Goal: Task Accomplishment & Management: Use online tool/utility

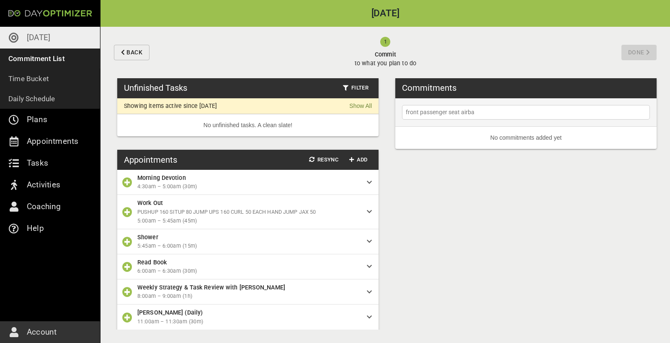
type input "front passenger seat airbag"
click at [513, 136] on span "front passenger seat airbag" at bounding box center [524, 136] width 216 height 9
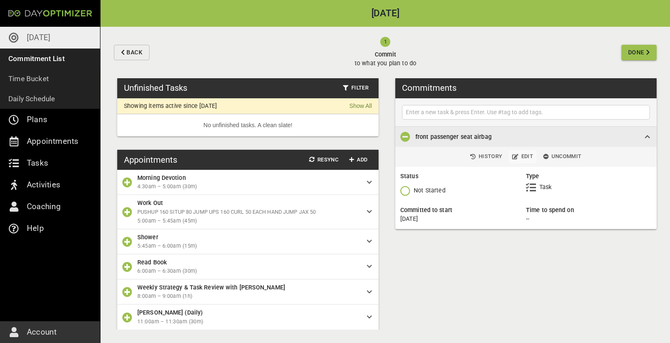
click at [528, 157] on span "Edit" at bounding box center [522, 157] width 21 height 10
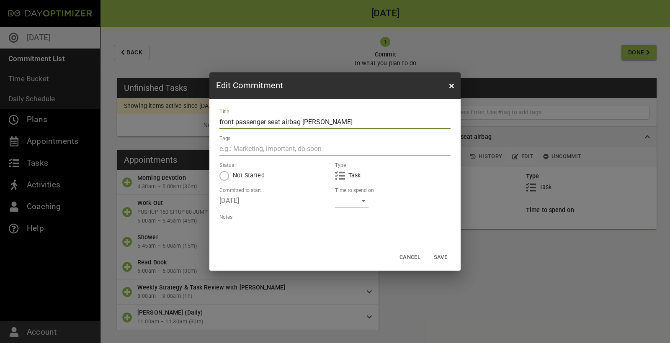
type input "front passenger seat airbag [PERSON_NAME]"
drag, startPoint x: 405, startPoint y: 121, endPoint x: 350, endPoint y: 231, distance: 123.4
click at [350, 231] on textarea at bounding box center [334, 228] width 231 height 8
type textarea "c"
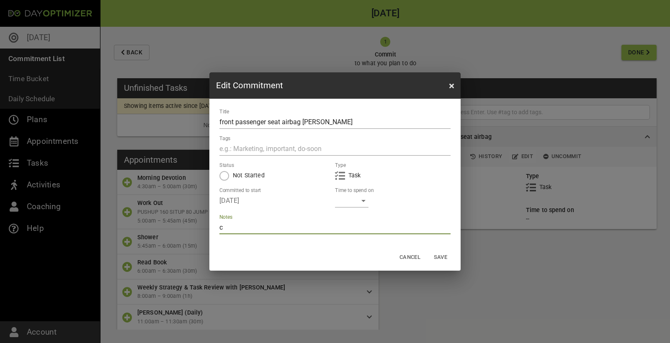
type textarea "ch"
type textarea "che"
type textarea "chec"
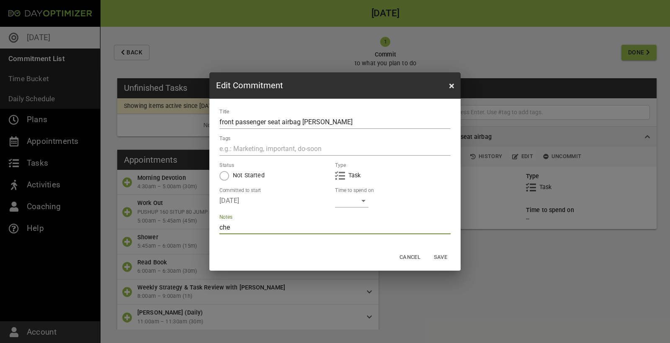
type textarea "chec"
type textarea "check"
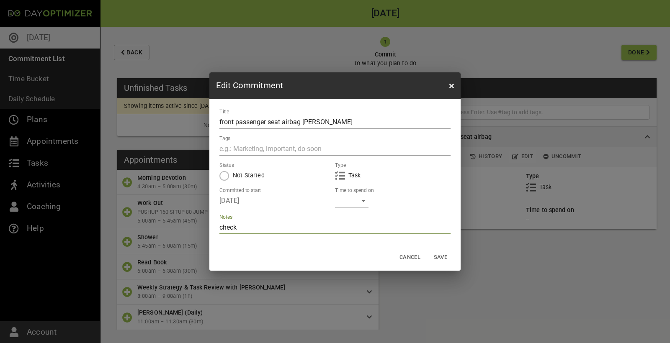
type textarea "check w"
type textarea "check wi"
type textarea "check wit"
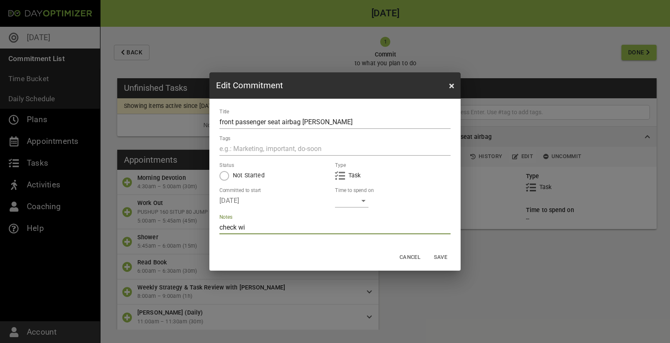
type textarea "check wit"
type textarea "check with"
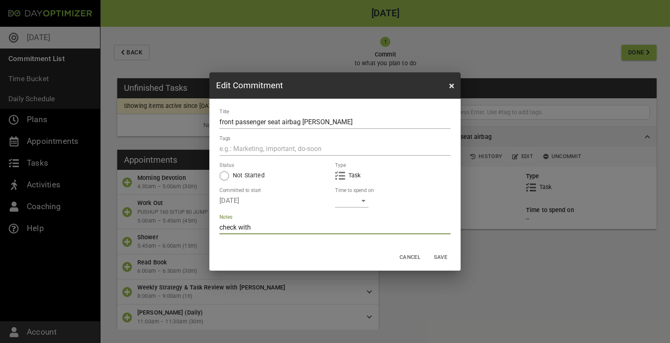
type textarea "check with k"
type textarea "check with ke"
type textarea "check with kel"
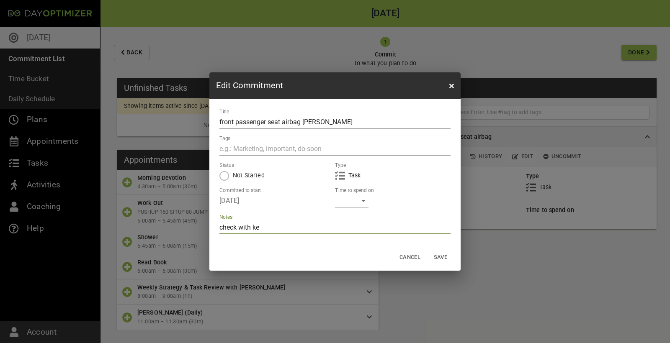
type textarea "check with kel"
type textarea "check with [PERSON_NAME]"
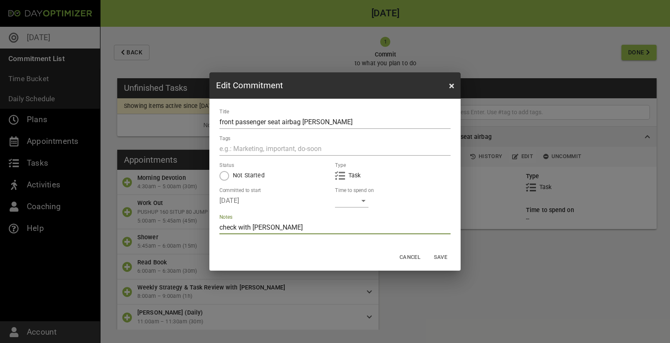
type textarea "check with [PERSON_NAME]"
type textarea "check with [PERSON_NAME] no"
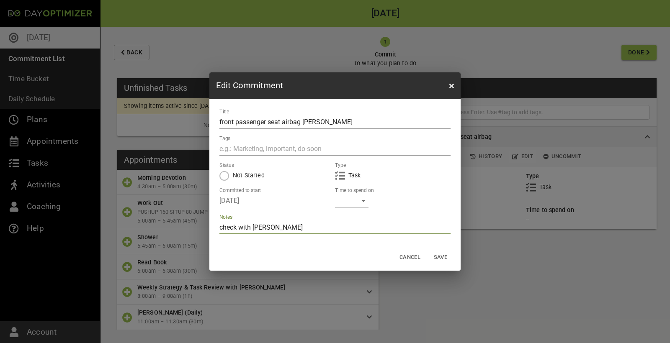
type textarea "check with [PERSON_NAME] no"
type textarea "check with [PERSON_NAME] not"
type textarea "check with [PERSON_NAME] note"
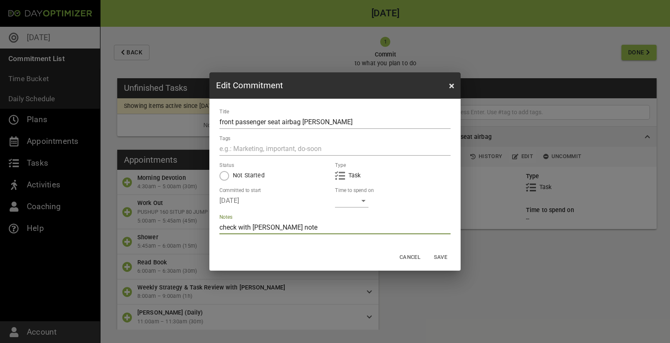
type textarea "check with [PERSON_NAME] notes"
type textarea "check with [PERSON_NAME] notes s"
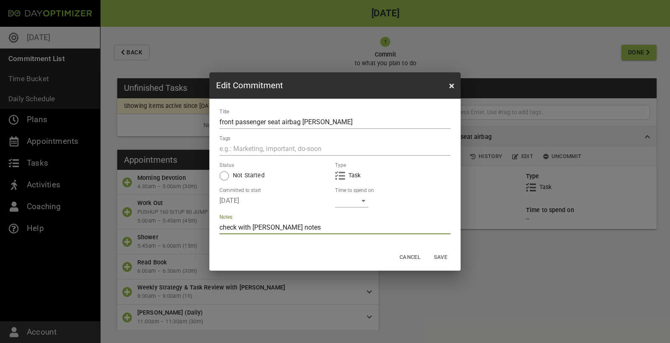
type textarea "check with [PERSON_NAME] notes s"
type textarea "check with [PERSON_NAME] notes sl"
type textarea "check with [PERSON_NAME] notes sla"
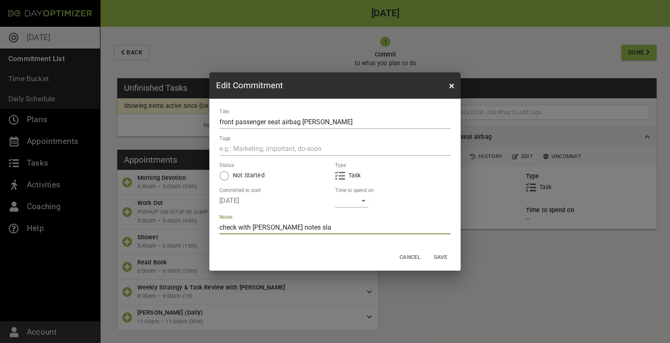
type textarea "check with [PERSON_NAME] notes slac"
type textarea "check with [PERSON_NAME] notes [PERSON_NAME]"
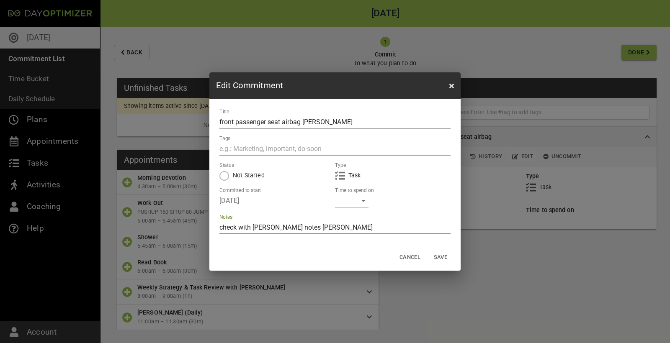
type textarea "check with [PERSON_NAME] notes [PERSON_NAME]"
click at [348, 201] on div "​" at bounding box center [352, 200] width 34 height 13
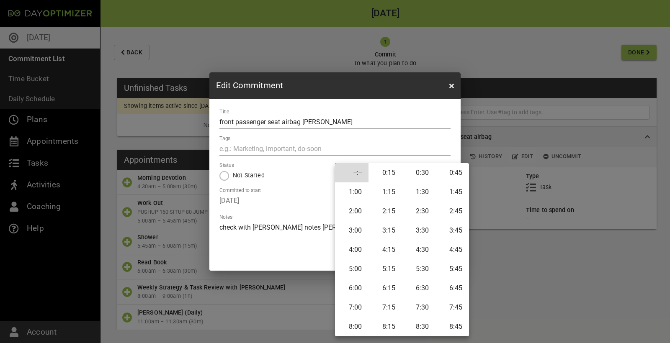
click at [452, 175] on li "0:45" at bounding box center [453, 172] width 34 height 19
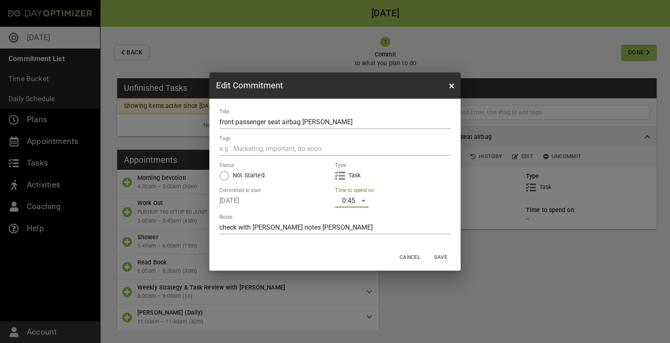
click at [449, 258] on span "Save" at bounding box center [441, 258] width 20 height 10
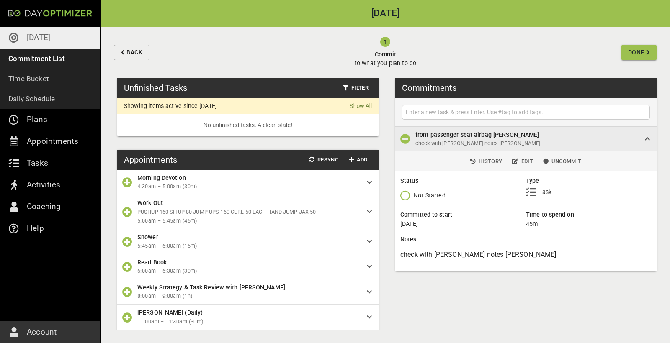
click at [450, 109] on input "text" at bounding box center [526, 112] width 244 height 10
type input "dad boat paperwork send all in/ duty free concession"
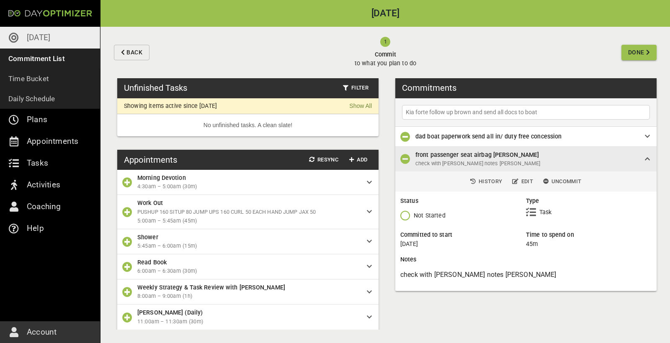
type input "Kia forte follow up brown and send all docs to boat"
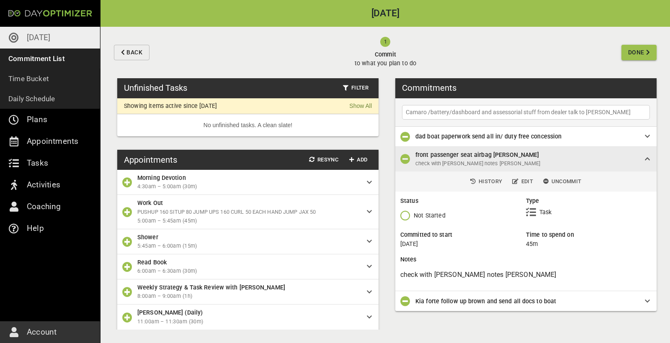
type input "Camaro /battery/dashboard and assessorial stuff from dealer talk to [PERSON_NAM…"
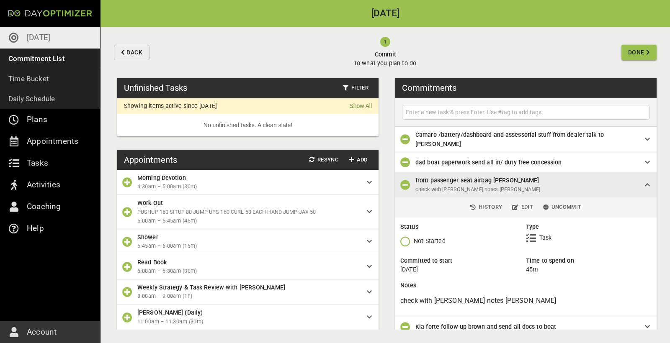
click at [604, 137] on span "Camaro /battery/dashboard and assessorial stuff from dealer talk to [PERSON_NAM…" at bounding box center [510, 140] width 188 height 16
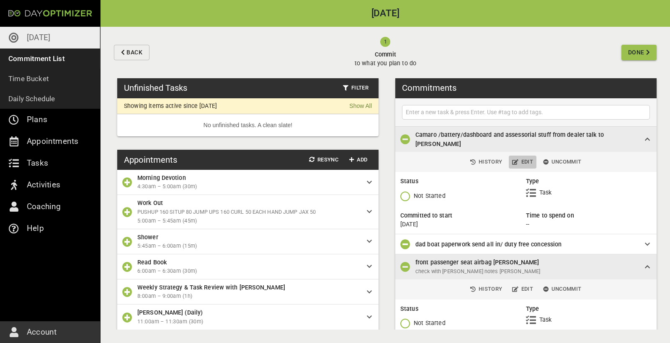
click at [516, 160] on span "Edit" at bounding box center [522, 162] width 21 height 10
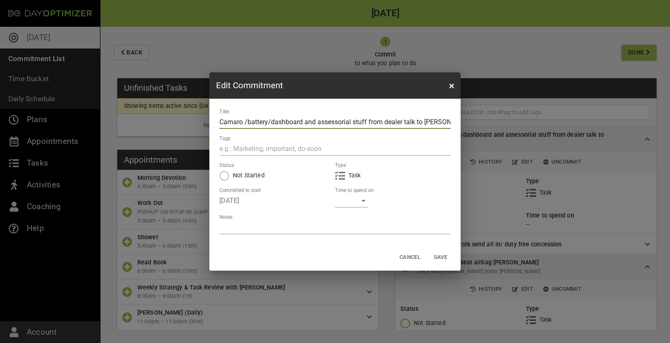
click at [331, 225] on textarea at bounding box center [334, 228] width 231 height 8
type textarea "s"
type textarea "se"
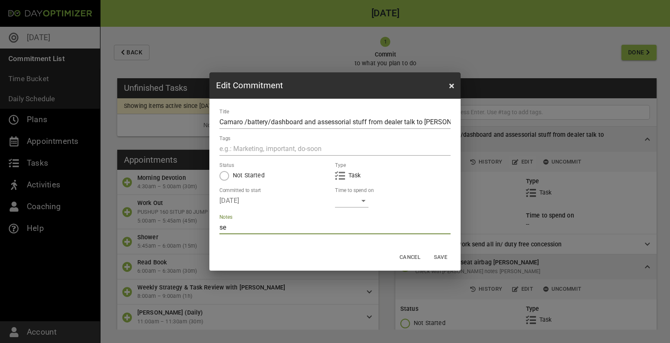
type textarea "sea"
type textarea "sear"
type textarea "searc"
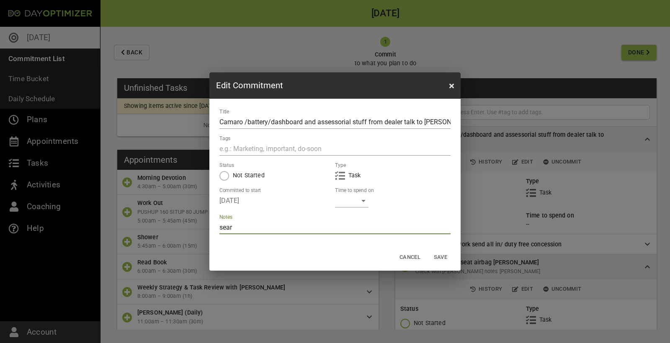
type textarea "searc"
type textarea "search"
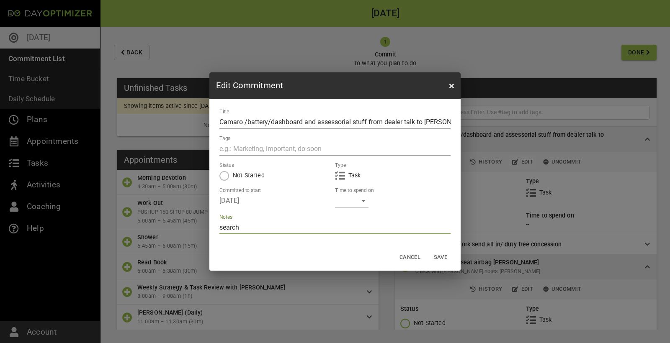
type textarea "search b"
type textarea "search ba"
type textarea "search bat"
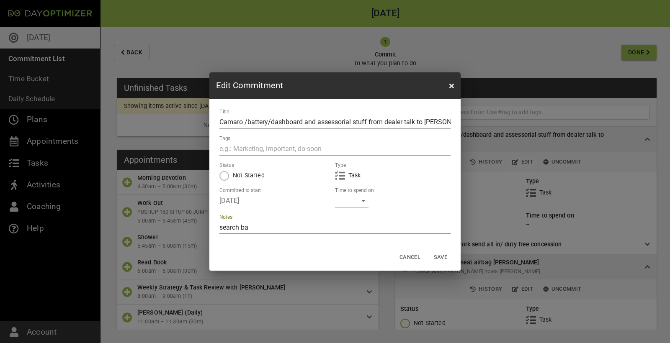
type textarea "search bat"
type textarea "search batt"
type textarea "search batte"
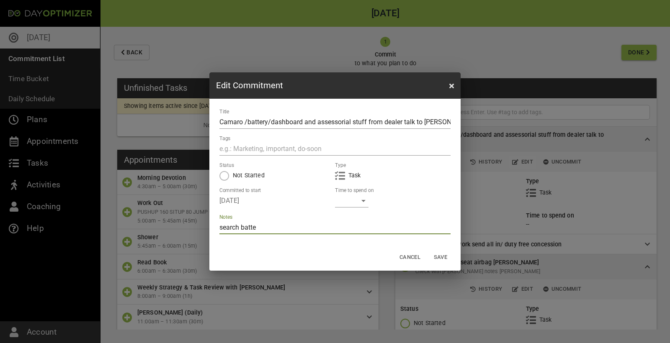
type textarea "search batter"
type textarea "search battery"
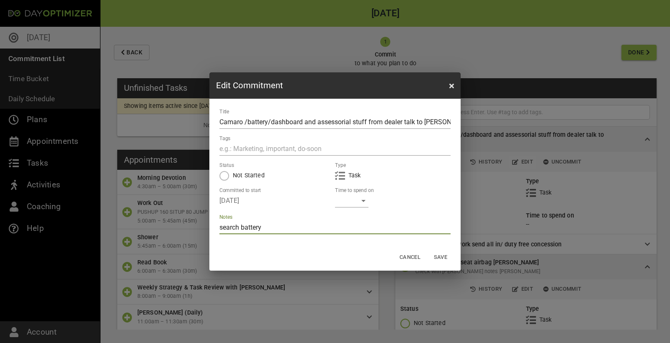
type textarea "search battery"
type textarea "search battery a"
type textarea "search battery an"
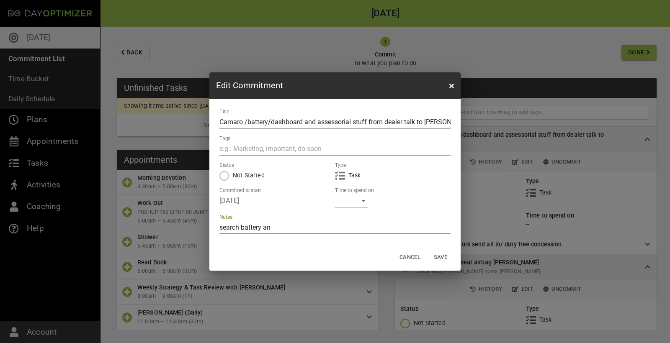
type textarea "search battery and"
type textarea "search battery and s"
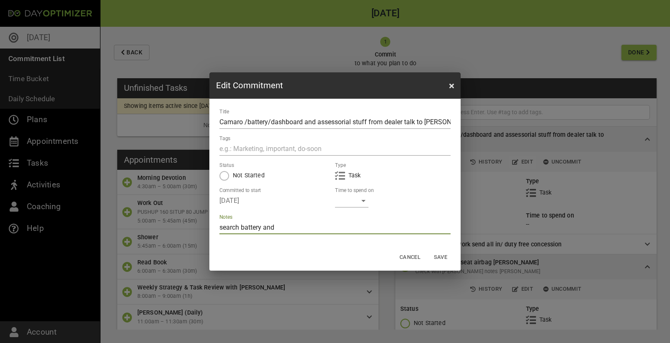
type textarea "search battery and s"
type textarea "search battery and se"
type textarea "search battery and sea"
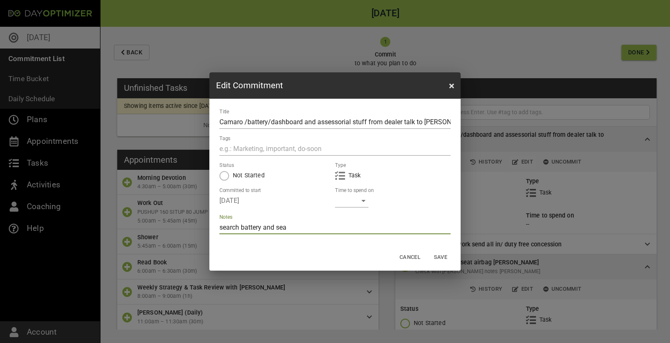
type textarea "search battery and sear"
type textarea "search battery and searc"
type textarea "search battery and search"
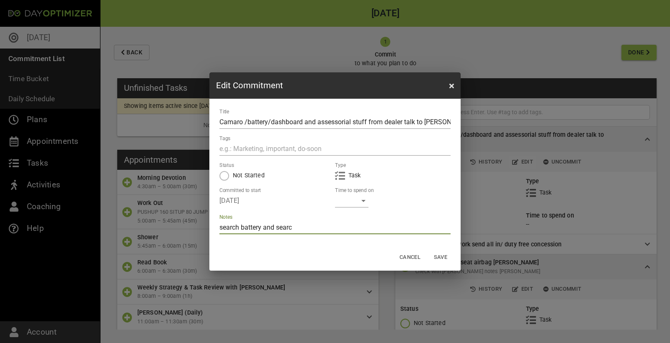
type textarea "search battery and search"
type textarea "search battery and search d"
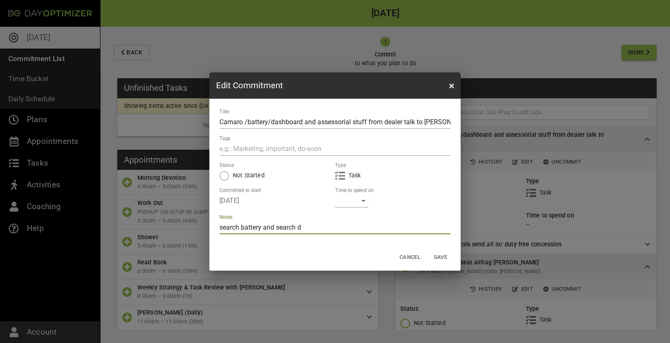
type textarea "search battery and search da"
type textarea "search battery and search das"
type textarea "search battery and search dash"
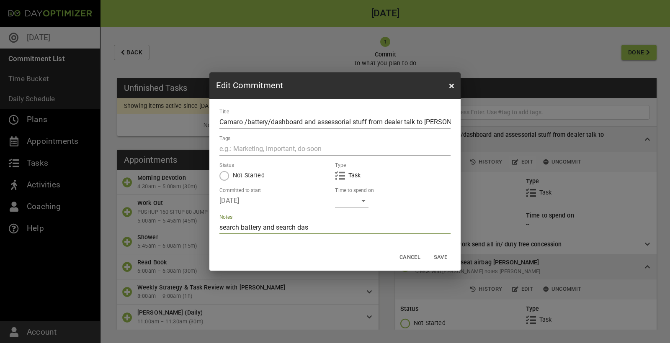
type textarea "search battery and search dash"
type textarea "search battery and search dash g"
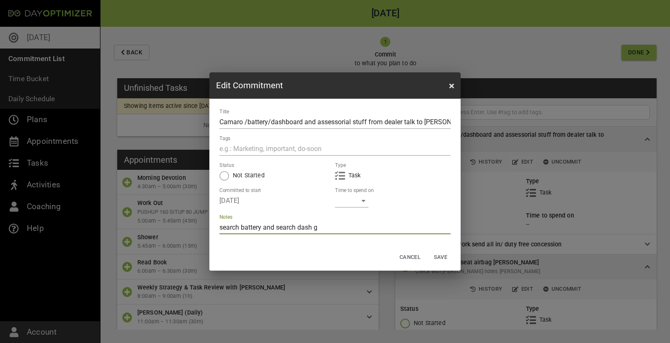
type textarea "search battery and search dash ge"
type textarea "search battery and search dash get"
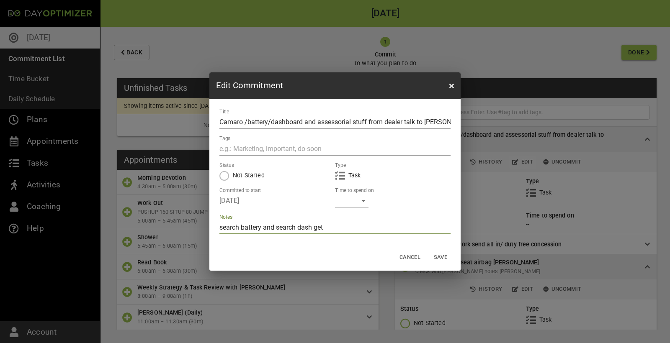
type textarea "search battery and search dash get"
type textarea "search battery and search dash get t"
type textarea "search battery and search dash get to"
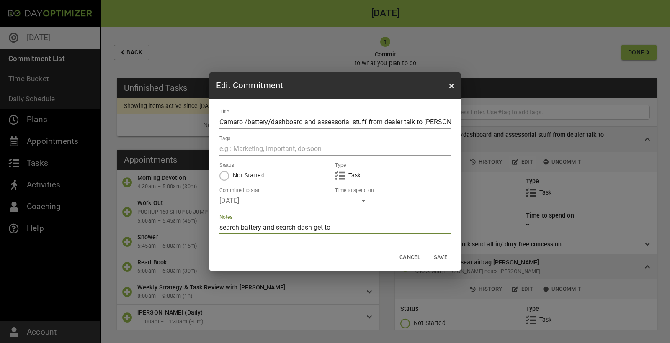
type textarea "search battery and search dash get [PERSON_NAME]"
type textarea "search battery and search dash get toda"
type textarea "search battery and search dash get [DATE]"
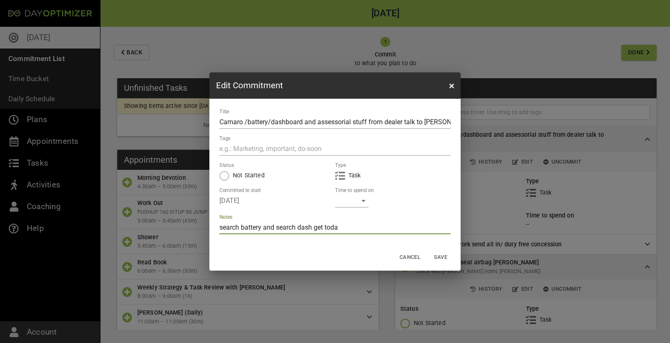
type textarea "search battery and search dash get [DATE]"
click at [437, 255] on span "Save" at bounding box center [441, 258] width 20 height 10
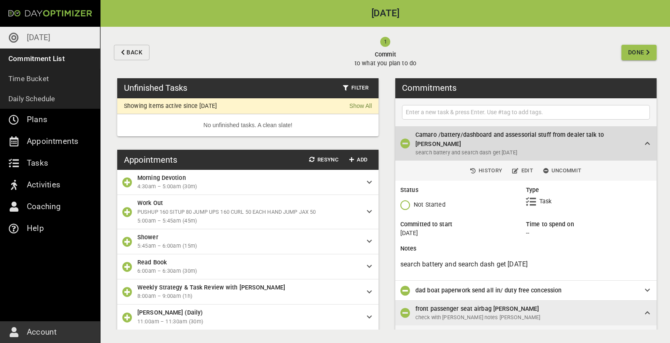
click at [646, 141] on icon at bounding box center [647, 144] width 5 height 6
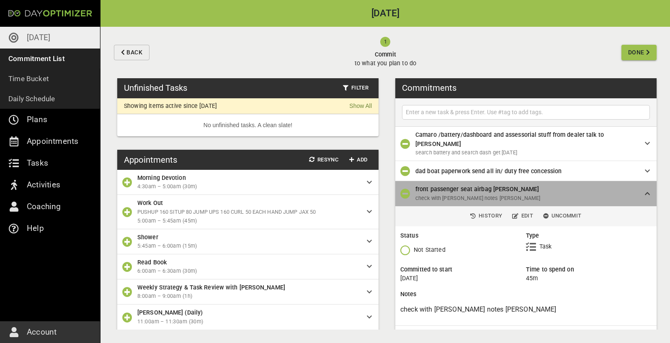
click at [649, 188] on div "front passenger seat airbag [PERSON_NAME] check with [PERSON_NAME] notes [PERSO…" at bounding box center [525, 193] width 261 height 25
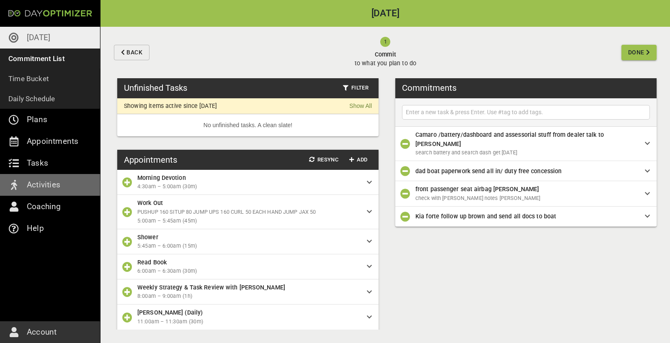
click at [497, 114] on input "text" at bounding box center [526, 112] width 244 height 10
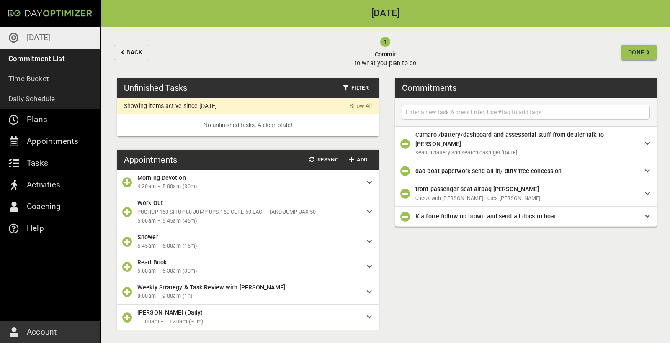
click at [457, 113] on input "text" at bounding box center [526, 112] width 244 height 10
type input "Task handling"
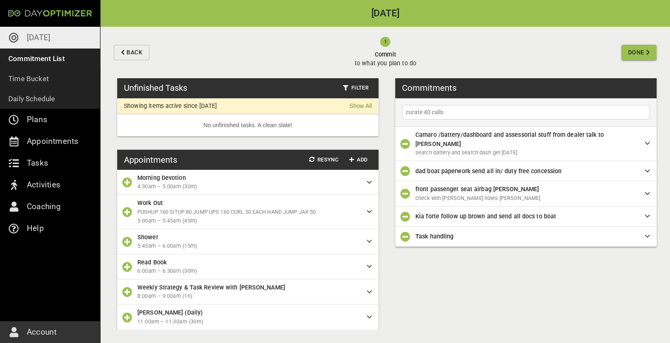
type input "curate 40 calls"
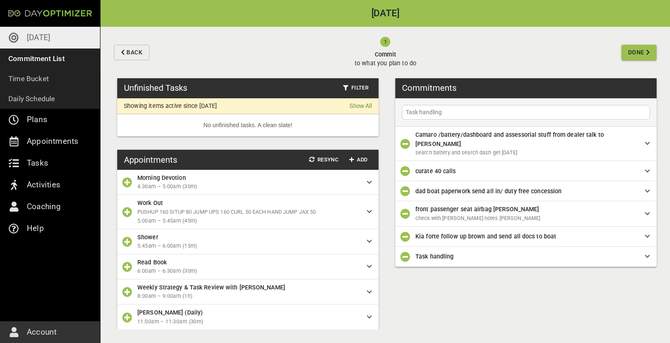
type input "Task handling"
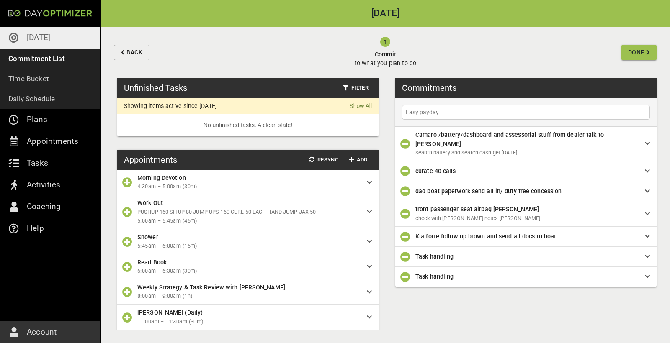
type input "Easy payday"
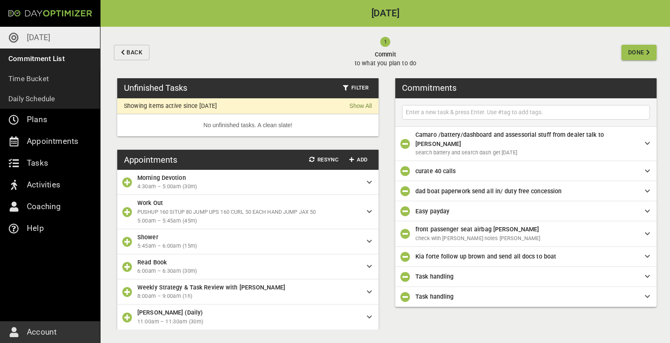
click at [449, 110] on input "text" at bounding box center [526, 112] width 244 height 10
click at [431, 116] on input "text" at bounding box center [526, 112] width 244 height 10
type input "e"
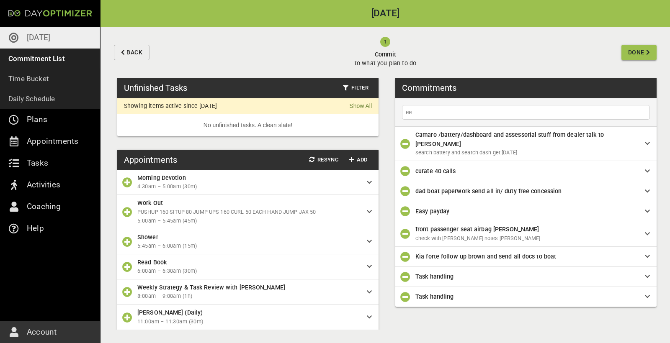
type input "e"
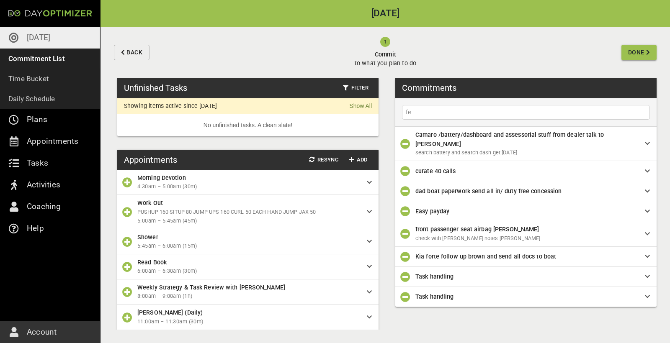
type input "f"
type input "e"
type input "f"
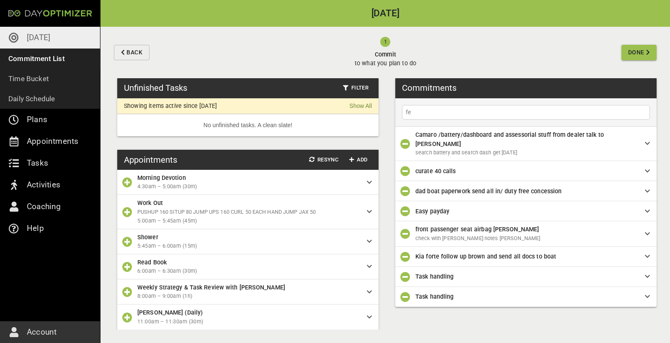
type input "f"
type input "e"
type input "f"
type input "e"
type input "f"
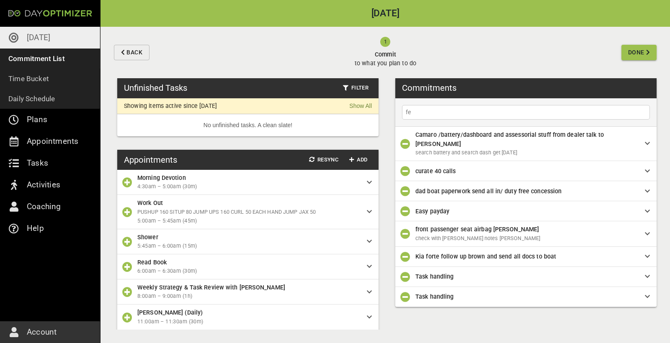
type input "f"
type input "e"
type input "j"
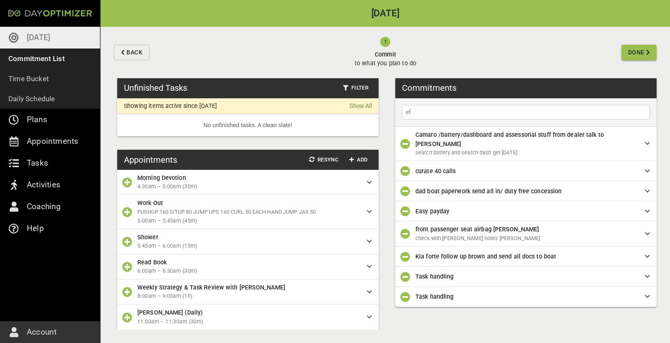
type input "e"
type input "f"
type input "r"
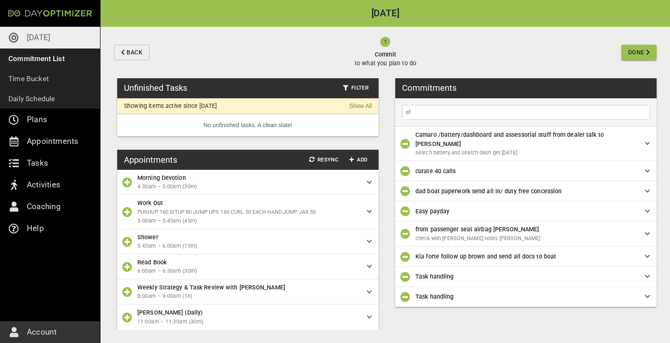
type input "e"
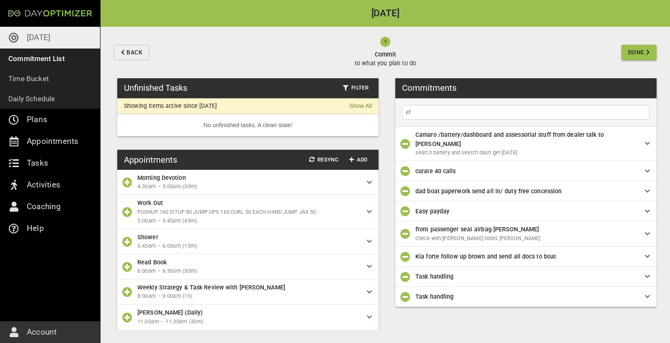
type input "e"
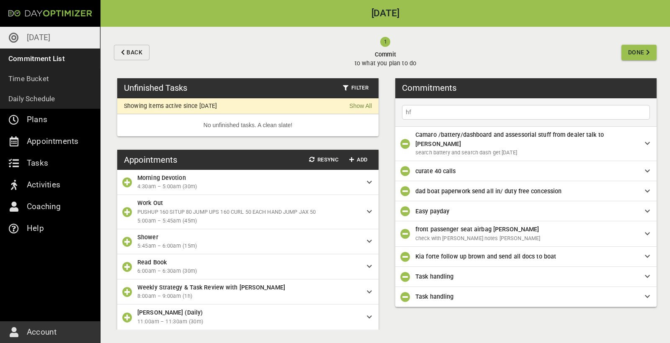
type input "h"
type input "e"
click at [483, 106] on div at bounding box center [526, 112] width 248 height 15
click at [480, 107] on input "text" at bounding box center [526, 112] width 244 height 10
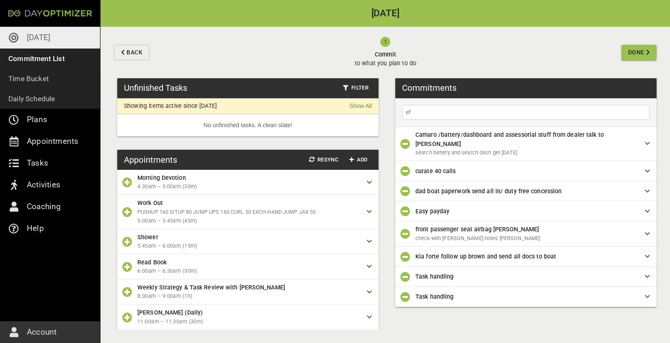
type input "e"
type input "Follow up clients with invoice out"
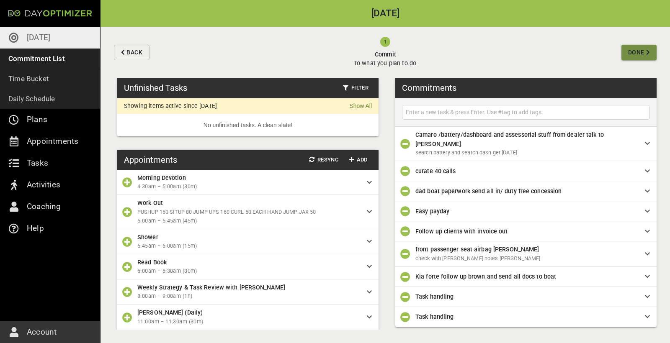
click at [631, 50] on span "Done" at bounding box center [636, 52] width 16 height 10
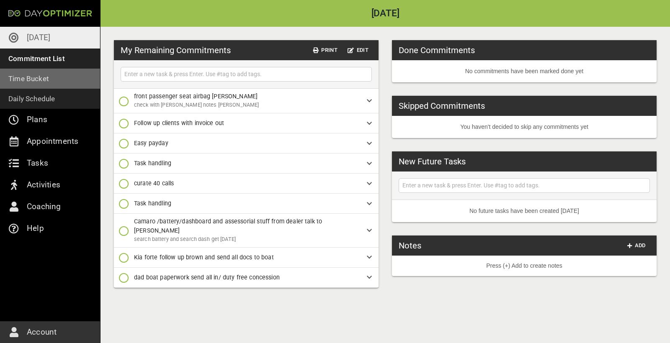
click at [37, 80] on p "Time Bucket" at bounding box center [28, 79] width 41 height 12
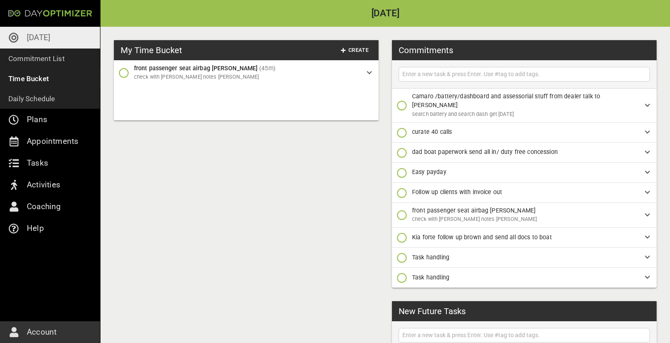
click at [507, 98] on span "Camaro /battery/dashboard and assessorial stuff from dealer talk to [PERSON_NAM…" at bounding box center [506, 100] width 188 height 15
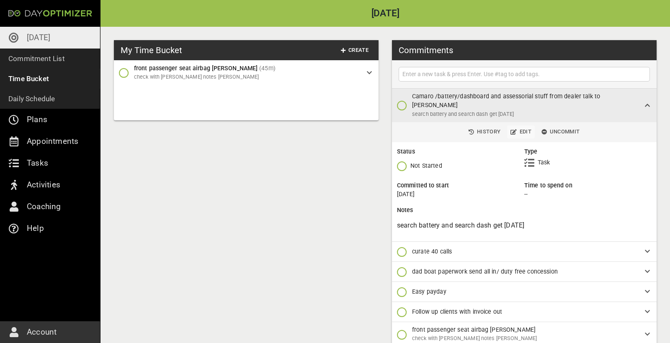
click at [520, 127] on span "Edit" at bounding box center [521, 132] width 21 height 10
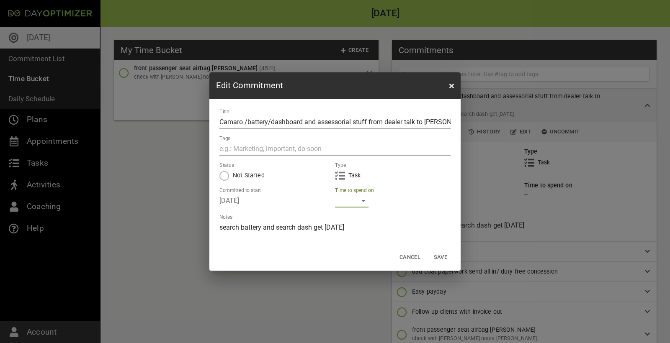
click at [354, 207] on div "​" at bounding box center [352, 200] width 34 height 13
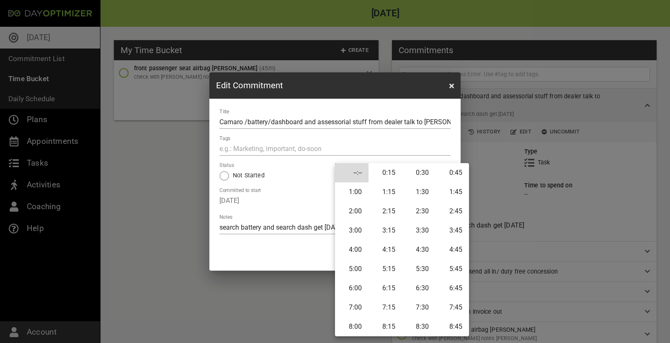
click at [359, 194] on li "1:00" at bounding box center [352, 192] width 34 height 19
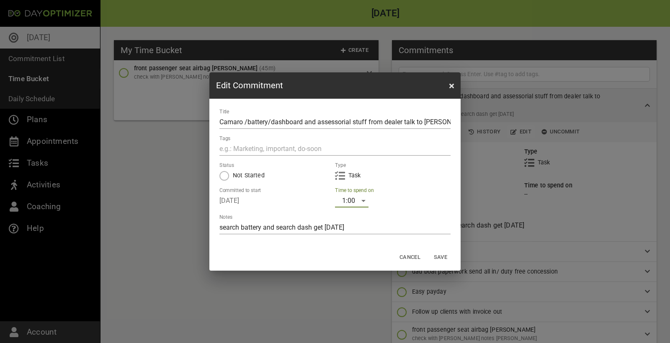
click at [442, 255] on span "Save" at bounding box center [441, 258] width 20 height 10
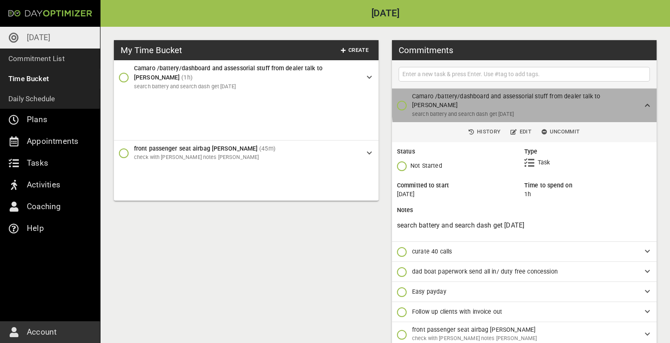
click at [569, 92] on span "Camaro /battery/dashboard and assessorial stuff from dealer talk to [PERSON_NAM…" at bounding box center [521, 101] width 219 height 18
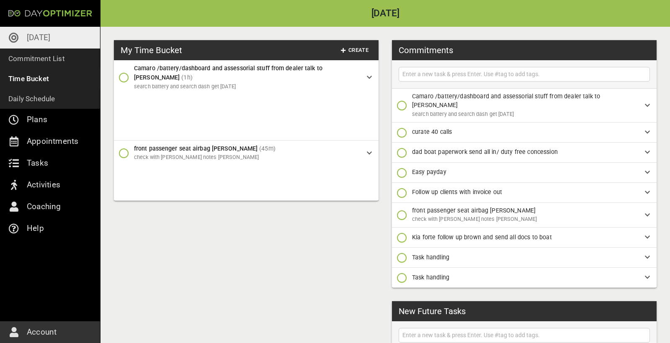
click at [483, 128] on div "curate 40 calls" at bounding box center [524, 133] width 265 height 20
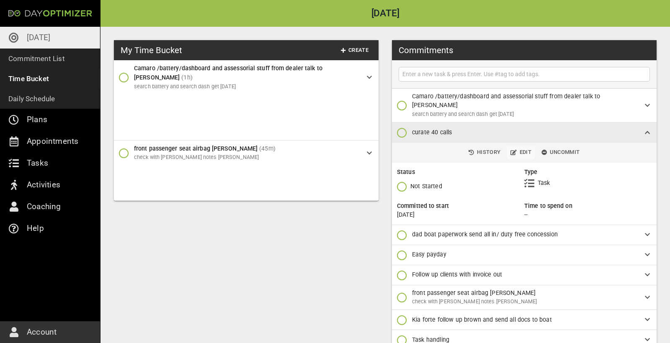
click at [522, 148] on span "Edit" at bounding box center [521, 153] width 21 height 10
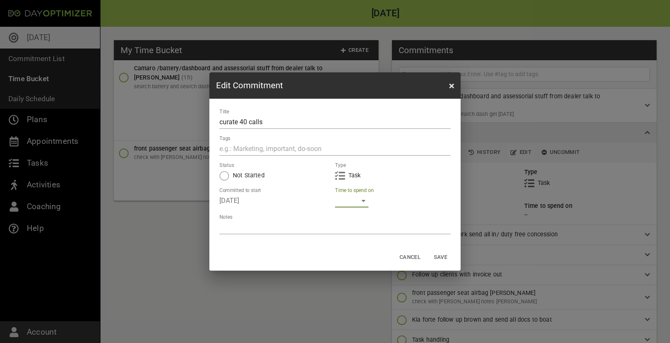
click at [357, 202] on div "​" at bounding box center [352, 200] width 34 height 13
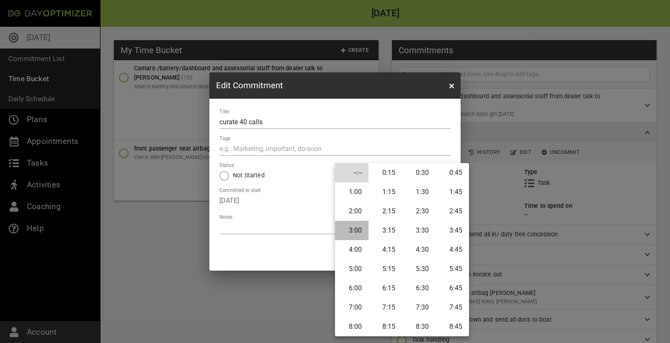
click at [355, 228] on li "3:00" at bounding box center [352, 230] width 34 height 19
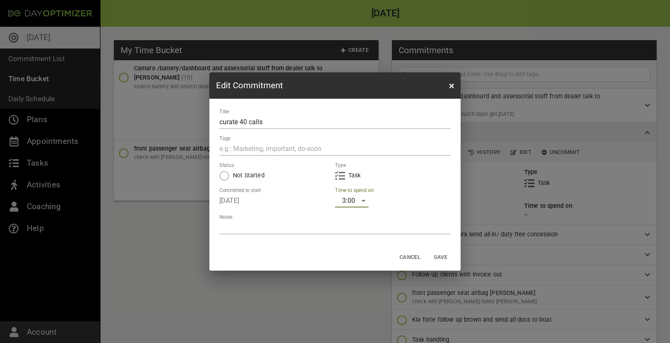
click at [449, 258] on span "Save" at bounding box center [441, 258] width 20 height 10
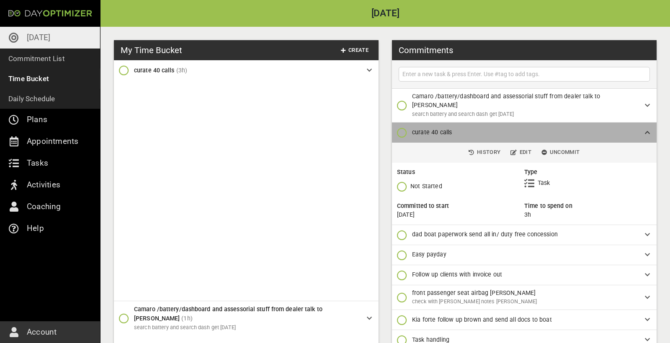
click at [490, 128] on span "curate 40 calls" at bounding box center [521, 132] width 219 height 9
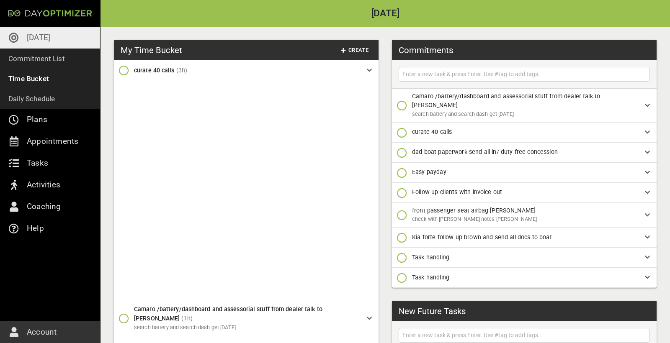
click at [454, 148] on span "dad boat paperwork send all in/ duty free concession" at bounding box center [521, 152] width 219 height 9
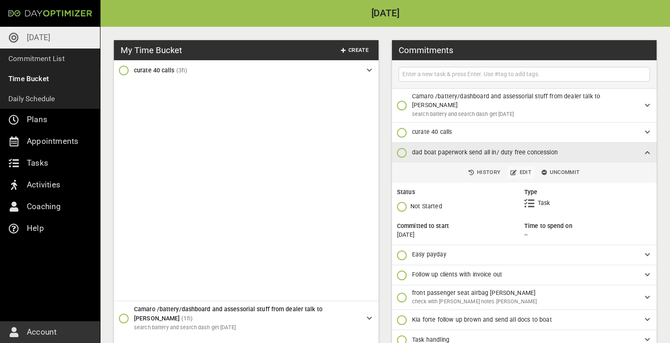
click at [522, 168] on span "Edit" at bounding box center [521, 173] width 21 height 10
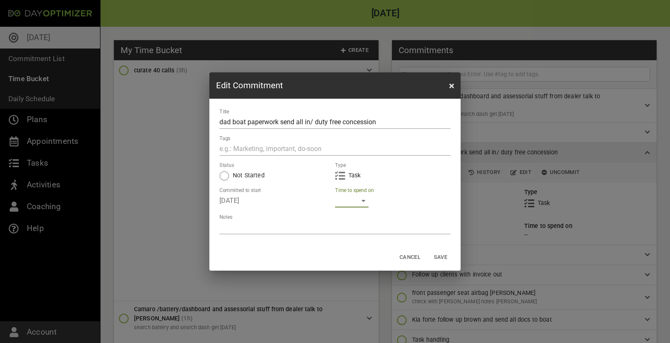
click at [354, 201] on div "​" at bounding box center [352, 200] width 34 height 13
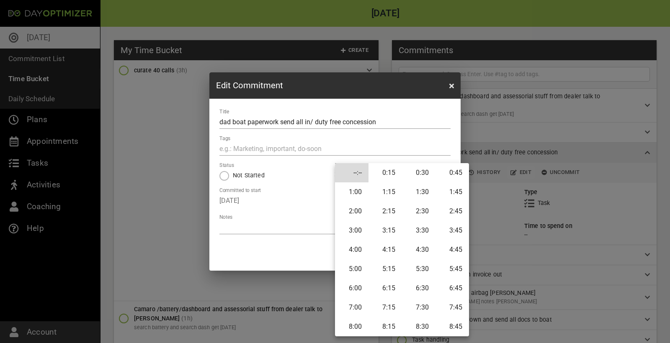
click at [348, 196] on li "1:00" at bounding box center [352, 192] width 34 height 19
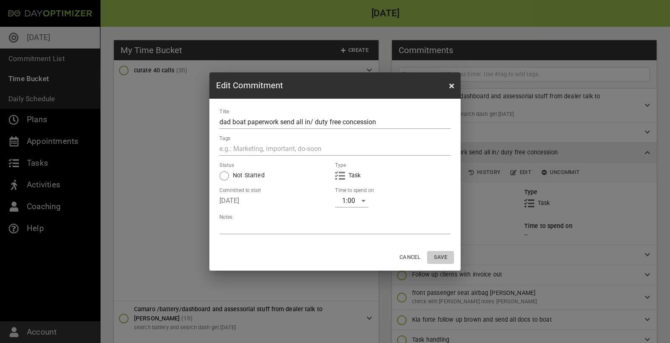
click at [439, 255] on span "Save" at bounding box center [441, 258] width 20 height 10
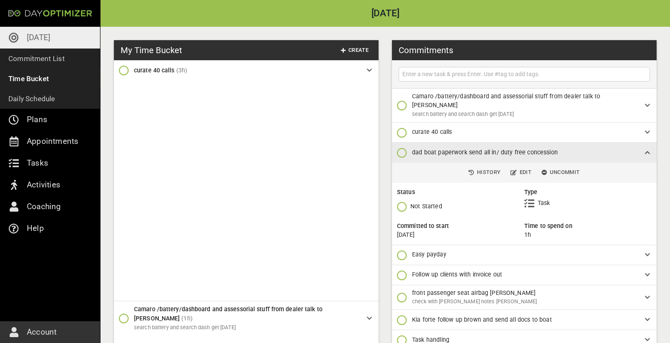
scroll to position [59, 0]
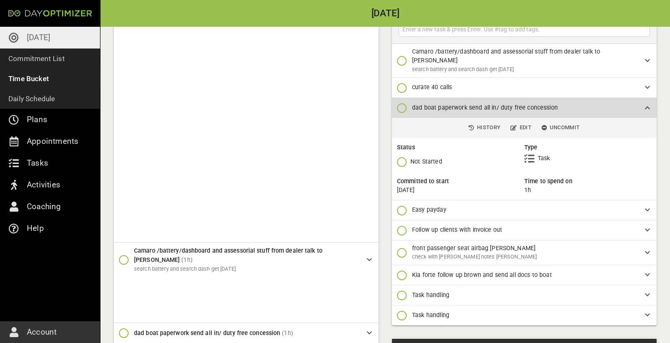
click at [521, 110] on span "dad boat paperwork send all in/ duty free concession" at bounding box center [485, 107] width 146 height 7
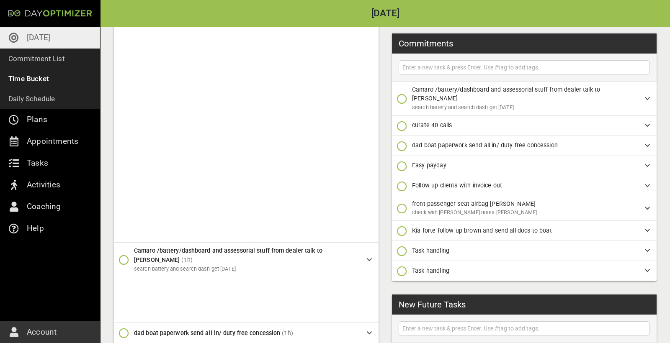
click at [480, 142] on div "dad boat paperwork send all in/ duty free concession" at bounding box center [524, 146] width 265 height 20
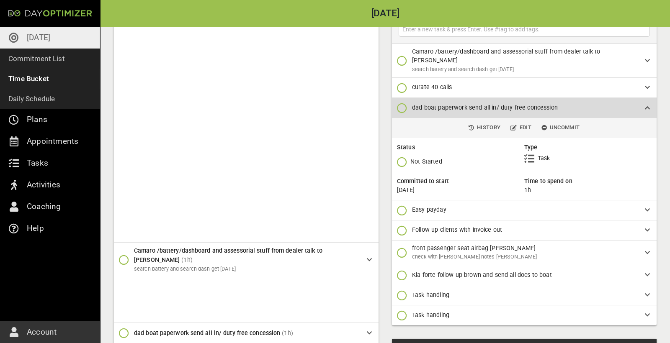
click at [508, 112] on span "dad boat paperwork send all in/ duty free concession" at bounding box center [521, 107] width 219 height 9
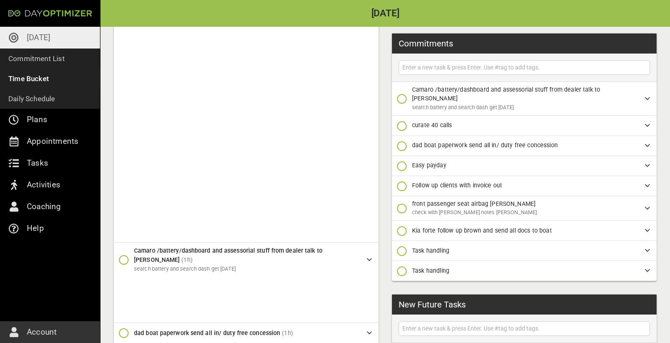
click at [488, 161] on span "Easy payday" at bounding box center [521, 165] width 219 height 9
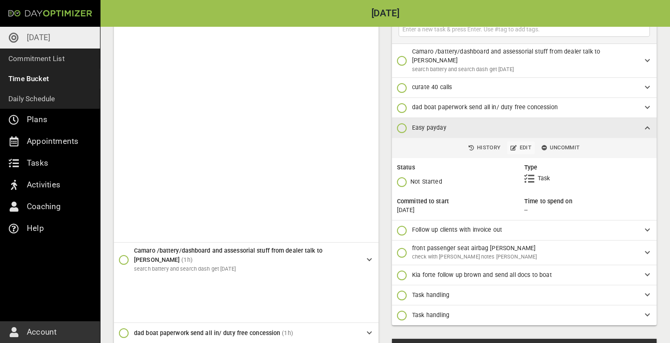
click at [525, 152] on span "Edit" at bounding box center [521, 148] width 21 height 10
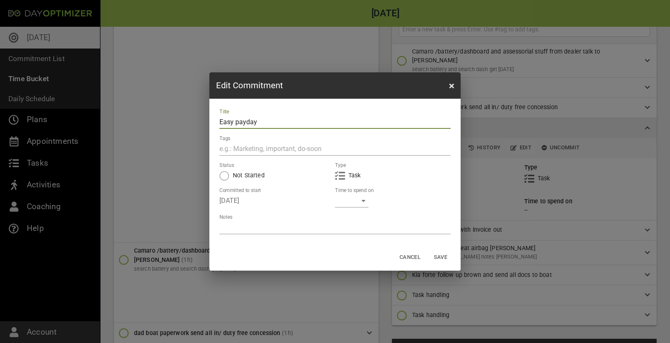
click at [359, 200] on div "​" at bounding box center [352, 200] width 34 height 13
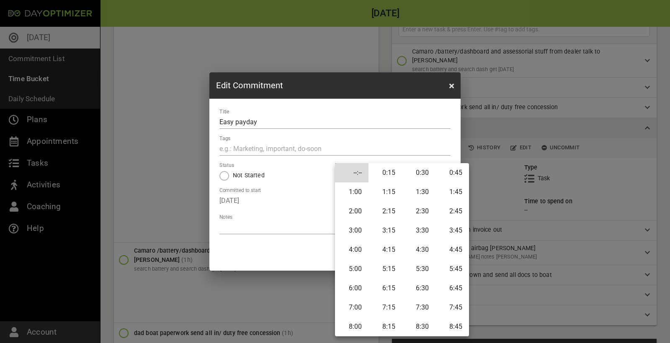
click at [346, 195] on li "1:00" at bounding box center [352, 192] width 34 height 19
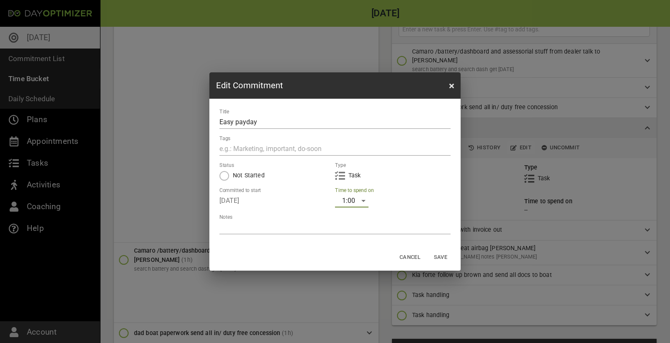
click at [442, 257] on span "Save" at bounding box center [441, 258] width 20 height 10
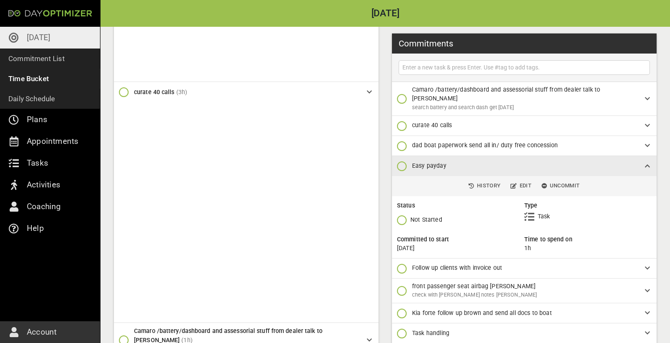
scroll to position [34, 0]
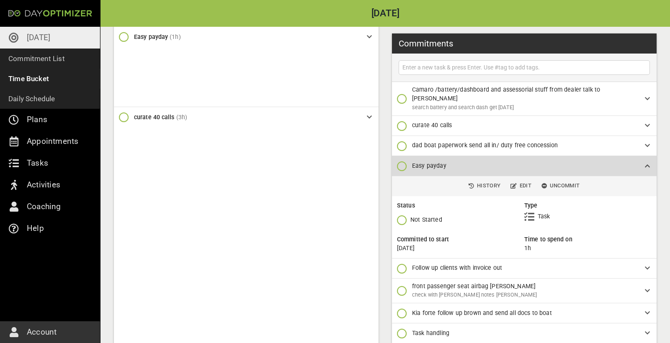
click at [508, 162] on span "Easy payday" at bounding box center [521, 166] width 219 height 9
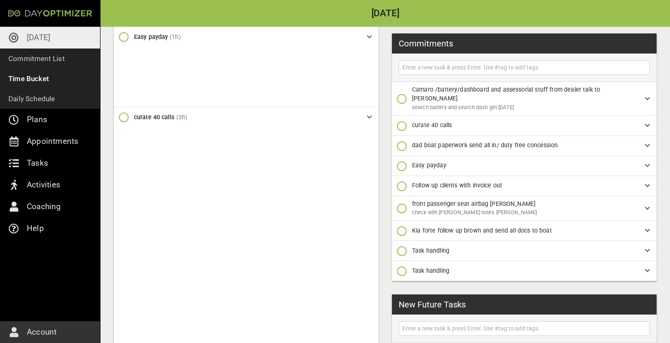
click at [485, 181] on span "Follow up clients with invoice out" at bounding box center [521, 185] width 219 height 9
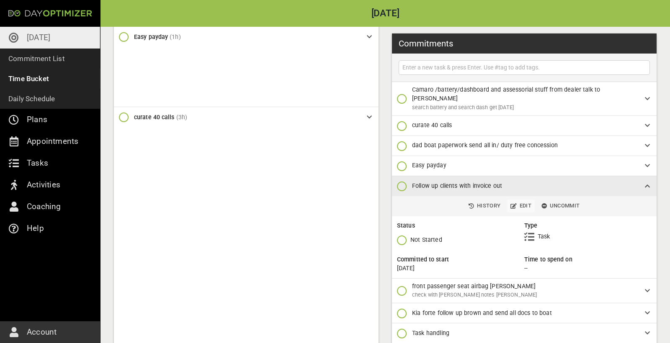
click at [522, 201] on span "Edit" at bounding box center [521, 206] width 21 height 10
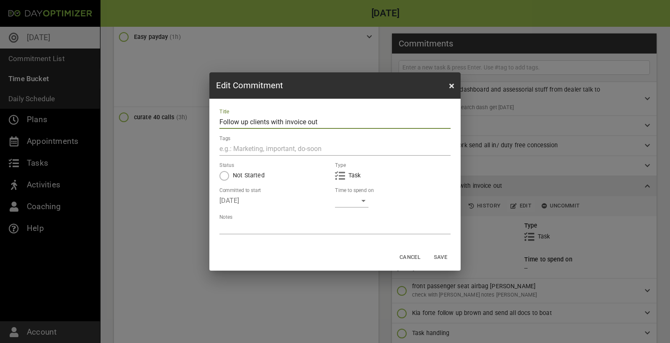
click at [359, 201] on div "​" at bounding box center [352, 200] width 34 height 13
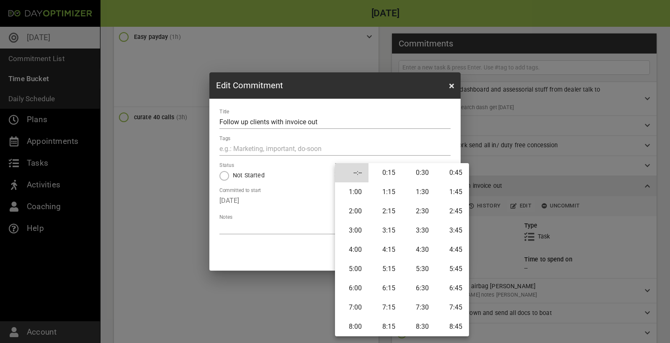
click at [424, 192] on li "1:30" at bounding box center [419, 192] width 34 height 19
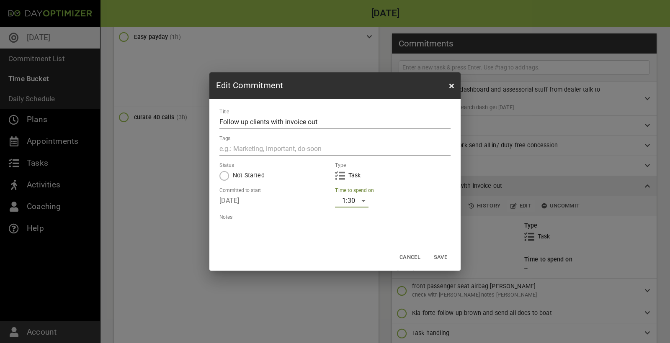
click at [441, 259] on span "Save" at bounding box center [441, 258] width 20 height 10
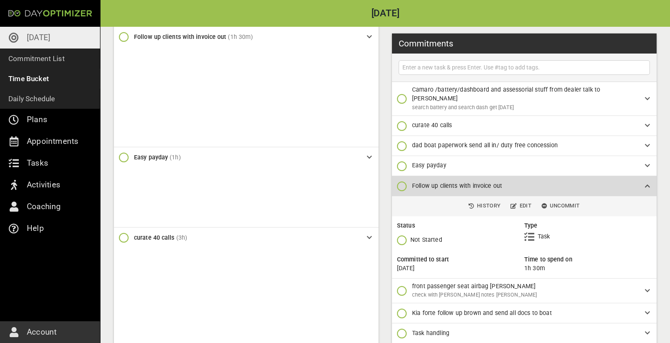
click at [516, 182] on span "Follow up clients with invoice out" at bounding box center [521, 186] width 219 height 9
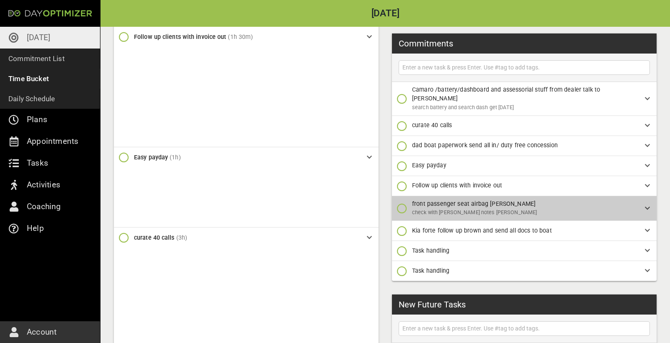
click at [488, 209] on p "check with [PERSON_NAME] notes [PERSON_NAME]" at bounding box center [521, 213] width 219 height 9
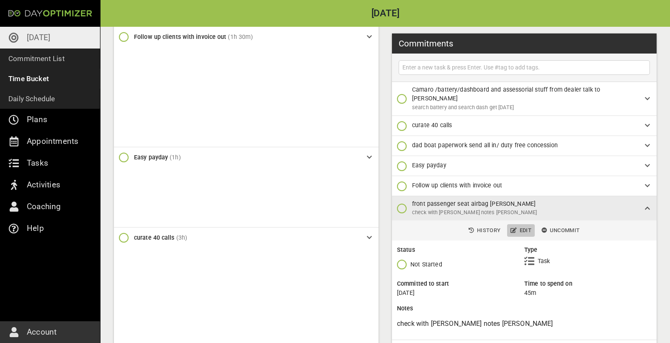
click at [519, 226] on span "Edit" at bounding box center [521, 231] width 21 height 10
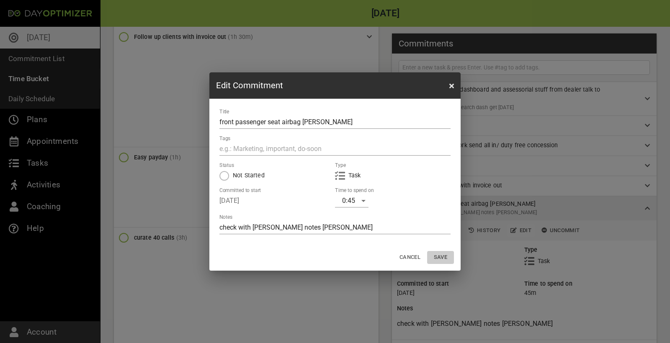
click at [442, 261] on span "Save" at bounding box center [441, 258] width 20 height 10
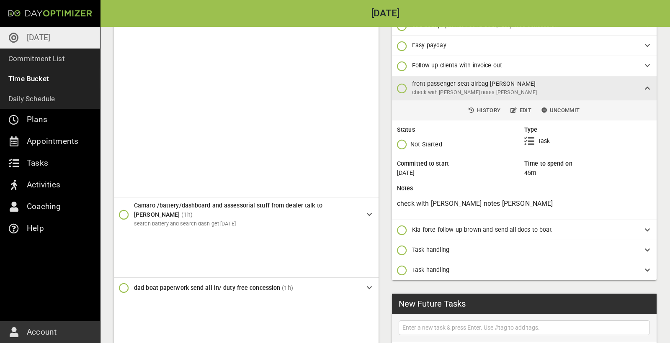
scroll to position [292, 0]
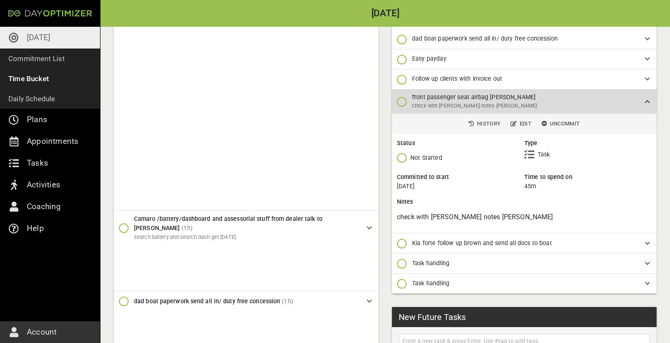
click at [518, 100] on span "front passenger seat airbag [PERSON_NAME]" at bounding box center [521, 97] width 219 height 9
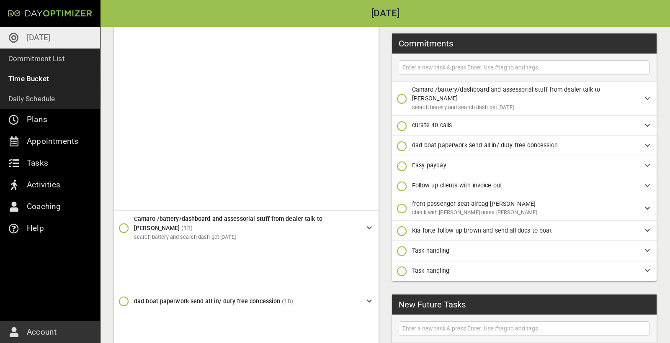
click at [491, 225] on div "Kia forte follow up brown and send all docs to boat" at bounding box center [524, 231] width 265 height 20
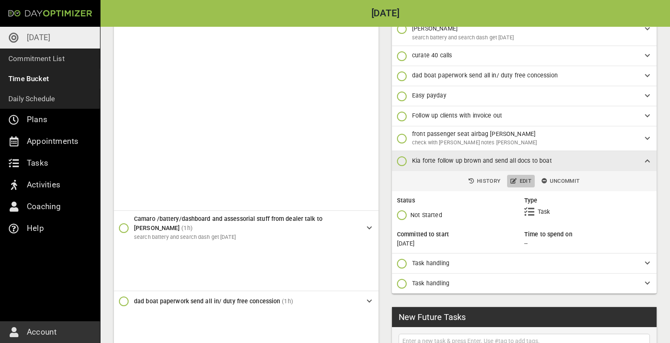
click at [523, 180] on span "Edit" at bounding box center [521, 182] width 21 height 10
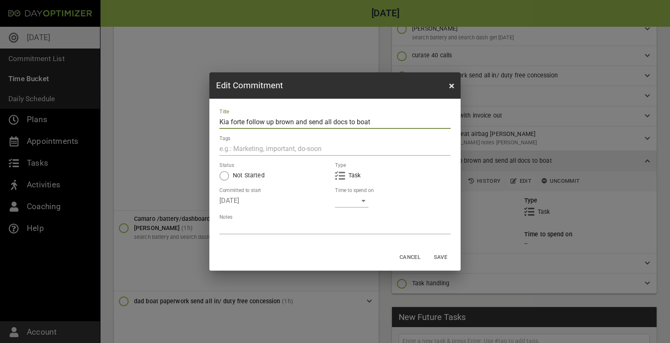
click at [355, 205] on div "​" at bounding box center [352, 200] width 34 height 13
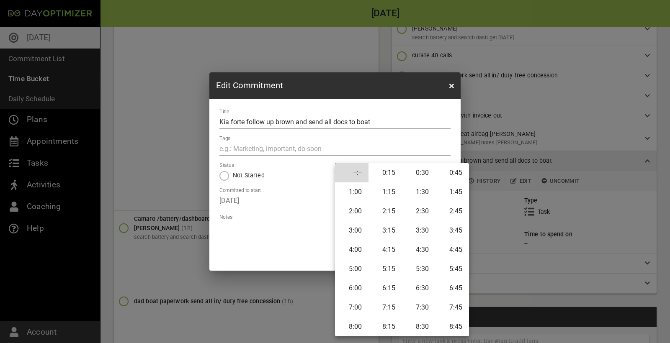
click at [449, 173] on li "0:45" at bounding box center [453, 172] width 34 height 19
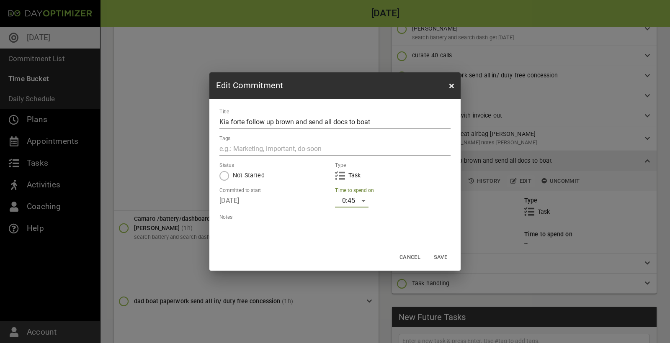
click at [438, 258] on span "Save" at bounding box center [441, 258] width 20 height 10
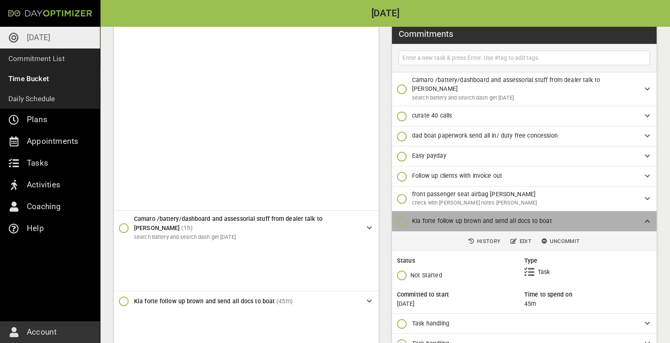
click at [497, 220] on span "Kia forte follow up brown and send all docs to boat" at bounding box center [482, 221] width 140 height 7
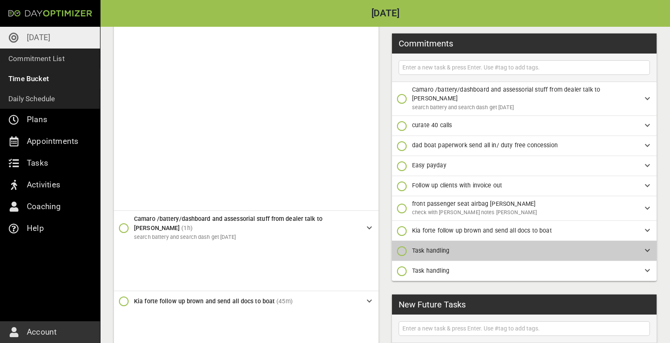
click at [468, 247] on span "Task handling" at bounding box center [521, 251] width 219 height 9
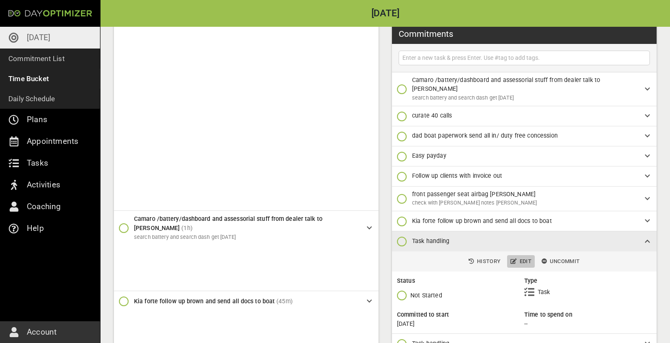
click at [526, 262] on span "Edit" at bounding box center [521, 262] width 21 height 10
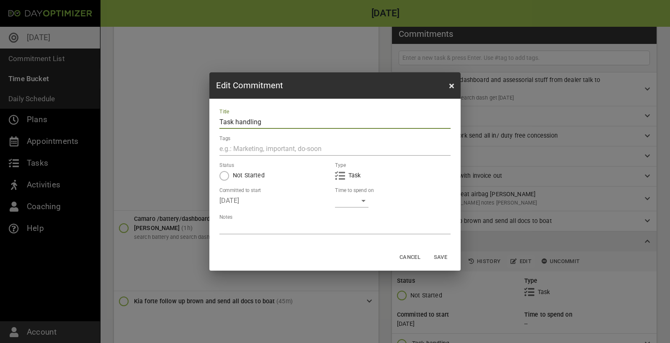
click at [359, 202] on div "​" at bounding box center [352, 200] width 34 height 13
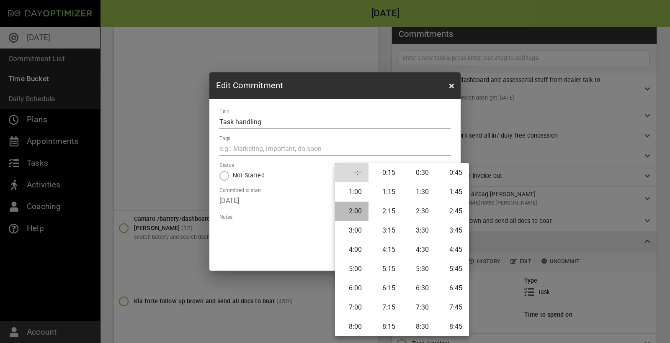
click at [358, 212] on li "2:00" at bounding box center [352, 211] width 34 height 19
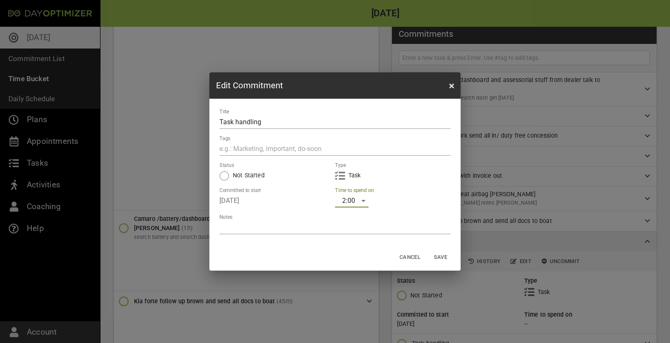
click at [442, 253] on button "Save" at bounding box center [440, 257] width 27 height 13
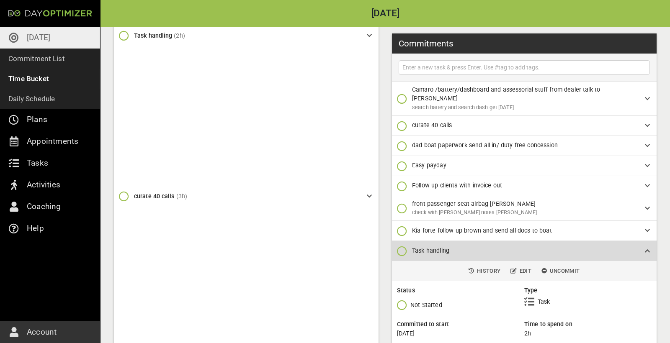
scroll to position [235, 0]
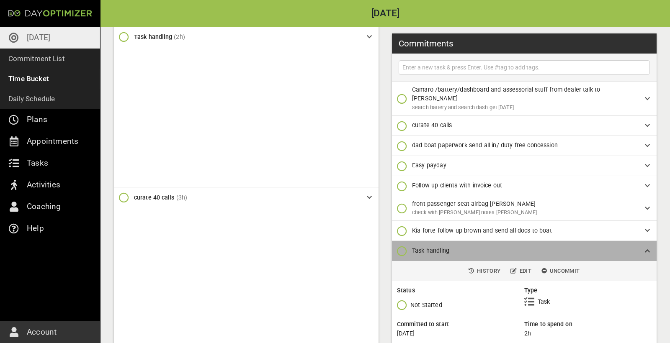
click at [527, 247] on span "Task handling" at bounding box center [521, 251] width 219 height 9
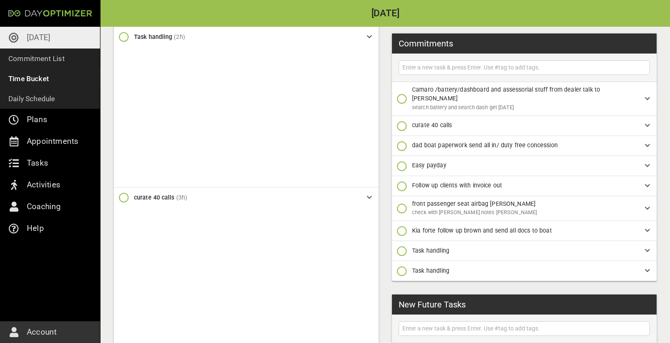
scroll to position [259, 0]
click at [513, 267] on span "Task handling" at bounding box center [521, 271] width 219 height 9
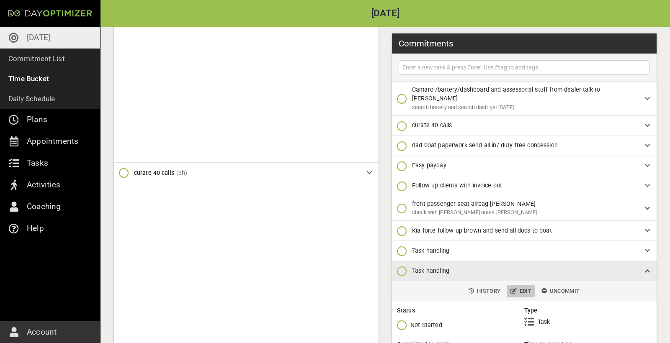
click at [524, 287] on span "Edit" at bounding box center [521, 292] width 21 height 10
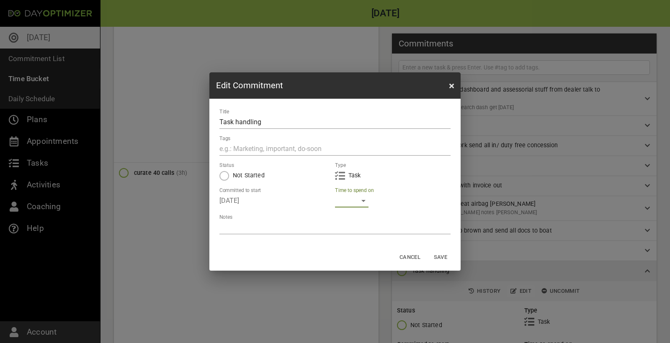
click at [358, 201] on div "​" at bounding box center [352, 200] width 34 height 13
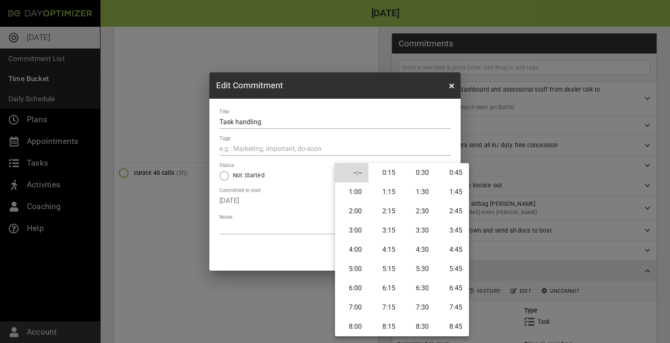
click at [357, 215] on li "2:00" at bounding box center [352, 211] width 34 height 19
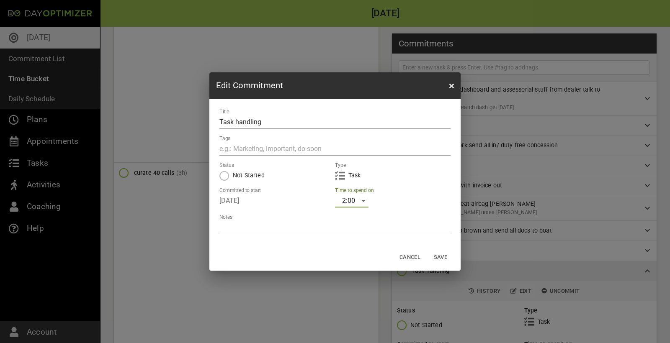
click at [444, 257] on span "Save" at bounding box center [441, 258] width 20 height 10
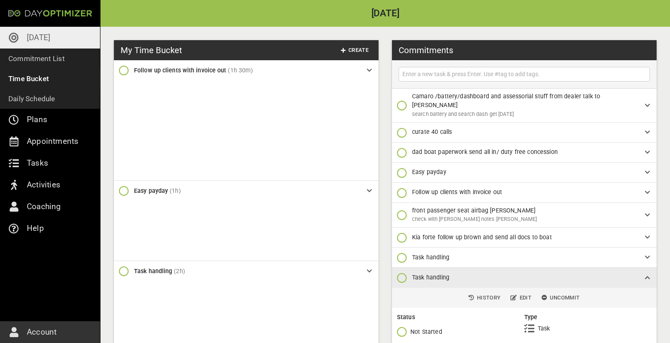
scroll to position [0, 0]
click at [34, 97] on p "Daily Schedule" at bounding box center [31, 99] width 47 height 12
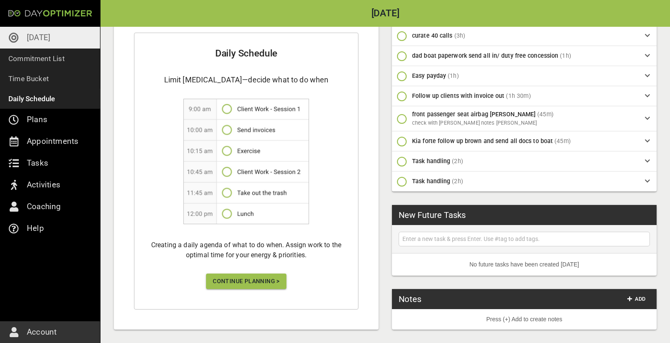
scroll to position [127, 0]
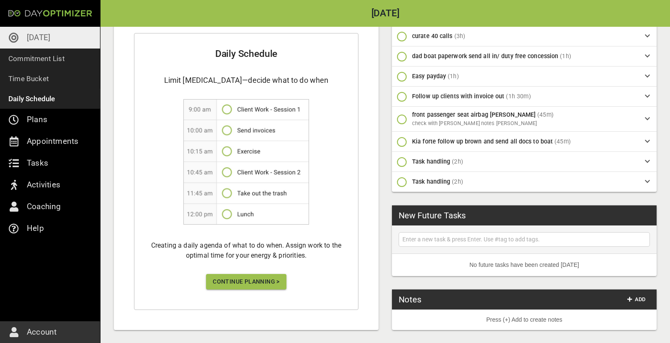
click at [245, 281] on span "Continue Planning >" at bounding box center [246, 282] width 67 height 10
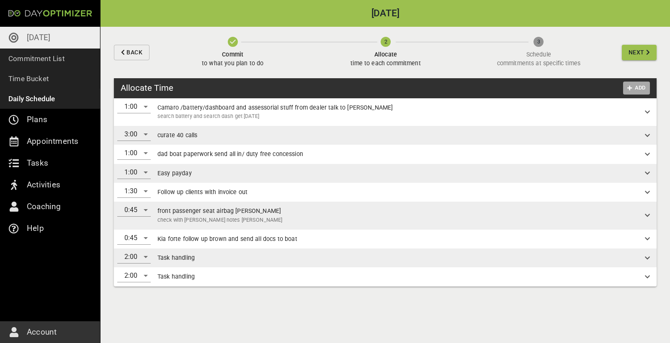
click at [643, 88] on span "Add" at bounding box center [637, 88] width 20 height 10
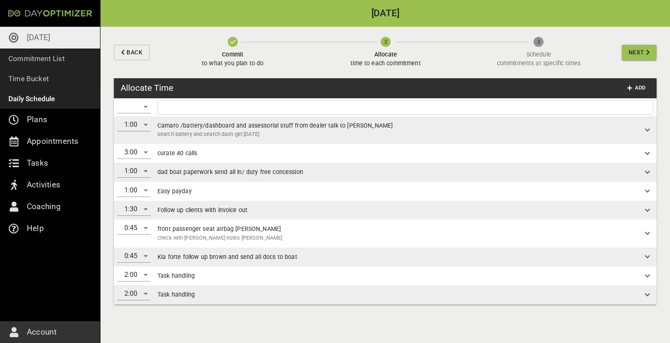
click at [335, 108] on input "text" at bounding box center [406, 107] width 492 height 10
click at [164, 108] on input "[PERSON_NAME]" at bounding box center [406, 107] width 492 height 10
type input "[PERSON_NAME]"
click at [140, 108] on div "​" at bounding box center [134, 106] width 34 height 13
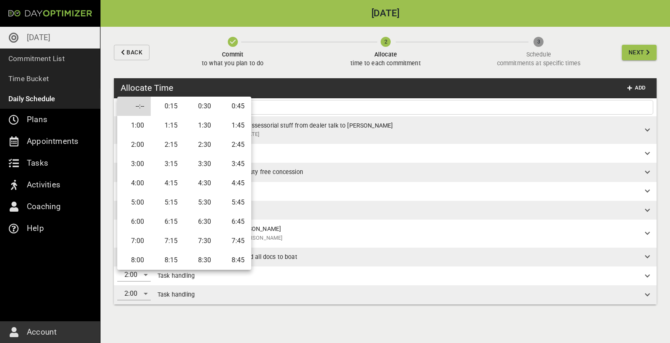
click at [206, 113] on li "0:30" at bounding box center [201, 106] width 34 height 19
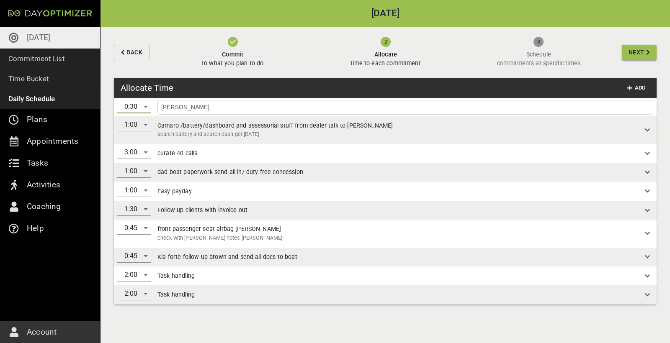
click at [303, 106] on input "[PERSON_NAME]" at bounding box center [406, 107] width 492 height 10
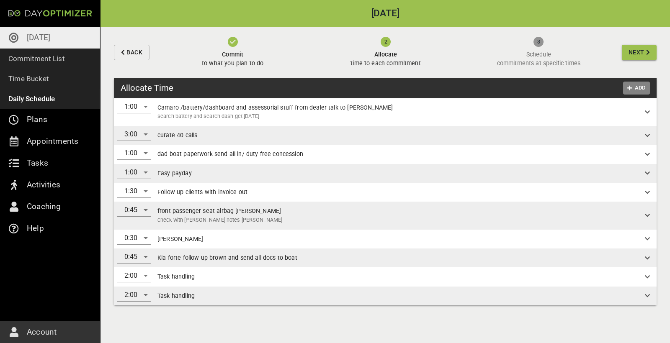
click at [645, 89] on span "Add" at bounding box center [637, 88] width 20 height 10
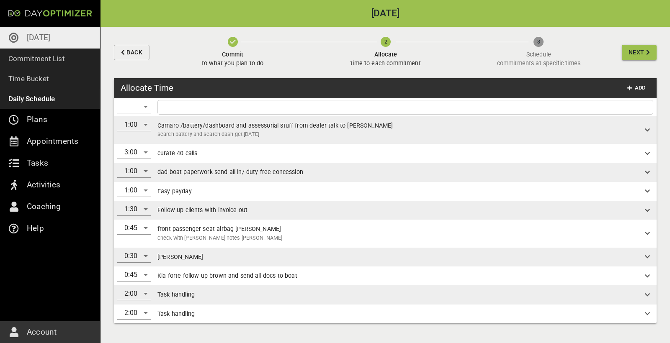
click at [207, 107] on input "text" at bounding box center [406, 107] width 492 height 10
type input "[PERSON_NAME]"
drag, startPoint x: 23, startPoint y: 155, endPoint x: 142, endPoint y: 109, distance: 127.6
click at [142, 109] on div "​" at bounding box center [134, 106] width 34 height 13
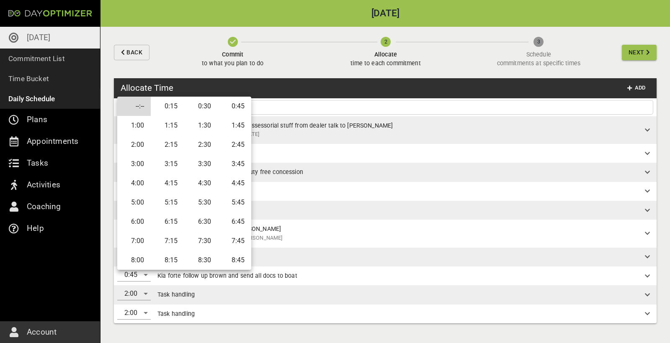
click at [203, 107] on li "0:30" at bounding box center [201, 106] width 34 height 19
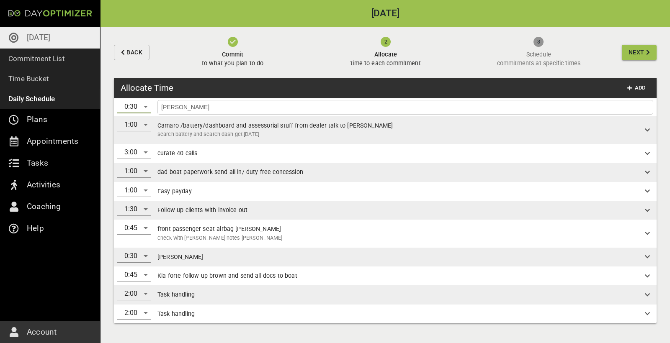
click at [293, 106] on input "[PERSON_NAME]" at bounding box center [406, 107] width 492 height 10
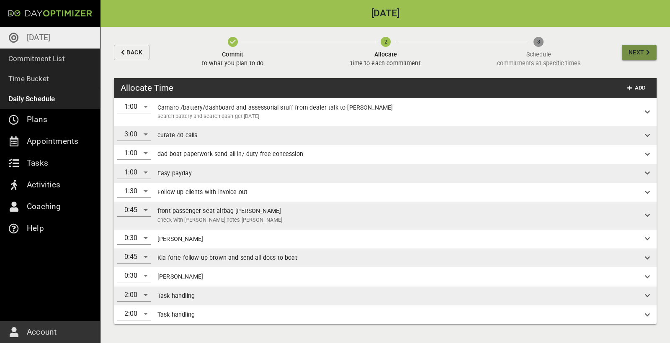
click at [639, 51] on span "Next" at bounding box center [637, 52] width 16 height 10
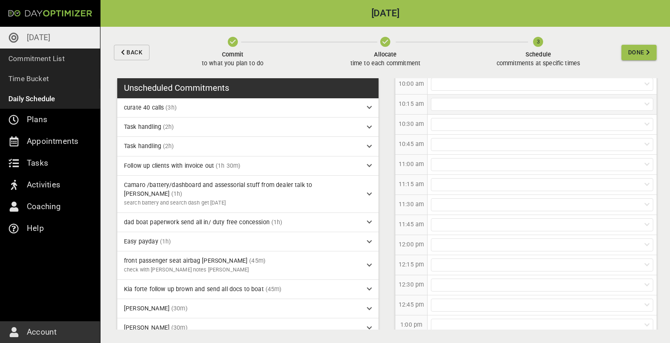
scroll to position [309, 0]
click at [442, 159] on div at bounding box center [542, 161] width 222 height 13
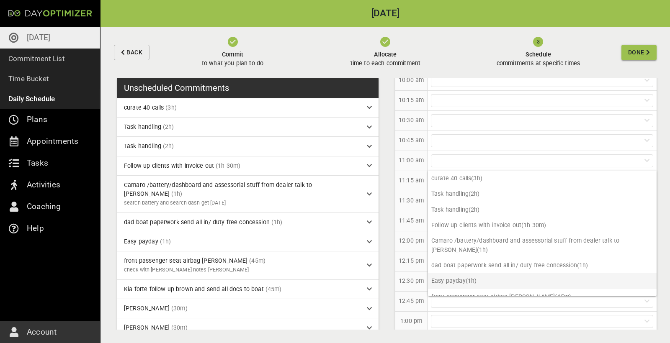
scroll to position [0, 0]
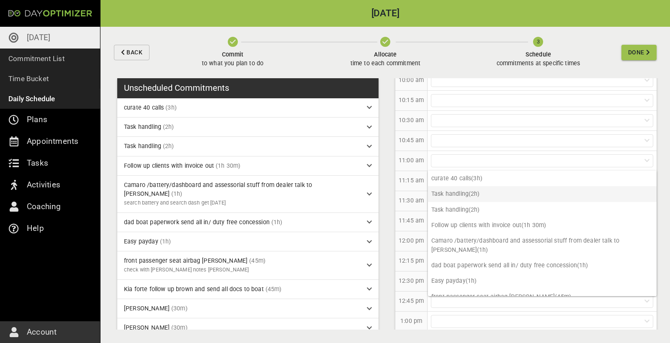
click at [481, 197] on p "Task handling (2h)" at bounding box center [542, 193] width 229 height 15
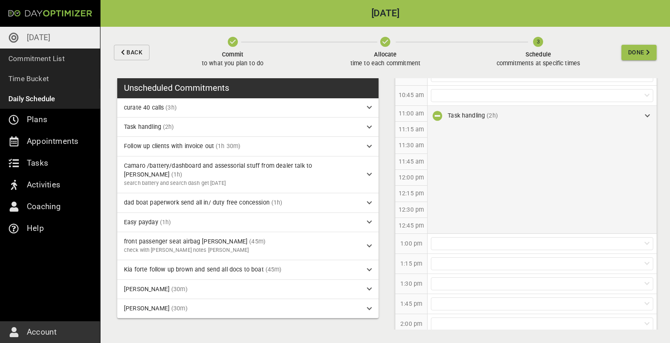
scroll to position [365, 0]
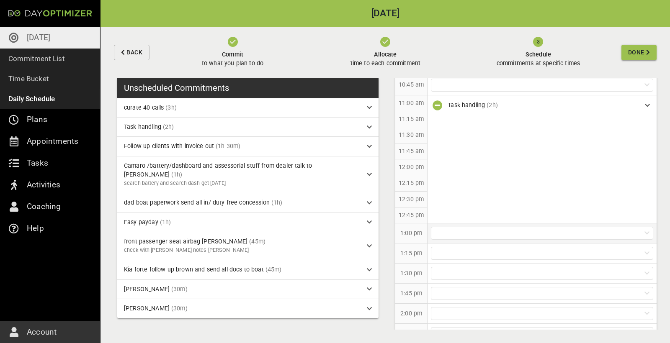
click at [457, 227] on div at bounding box center [542, 233] width 222 height 13
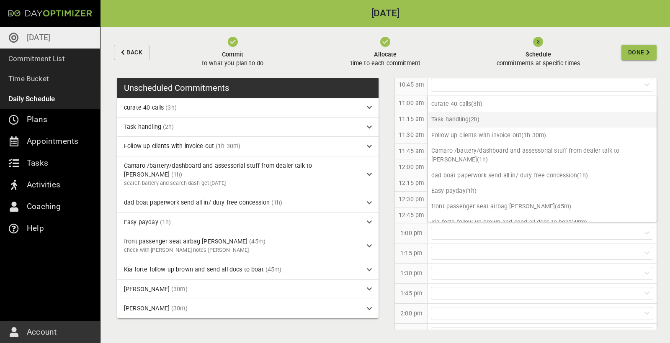
scroll to position [0, 0]
click at [416, 230] on p "1:00 pm" at bounding box center [411, 233] width 22 height 9
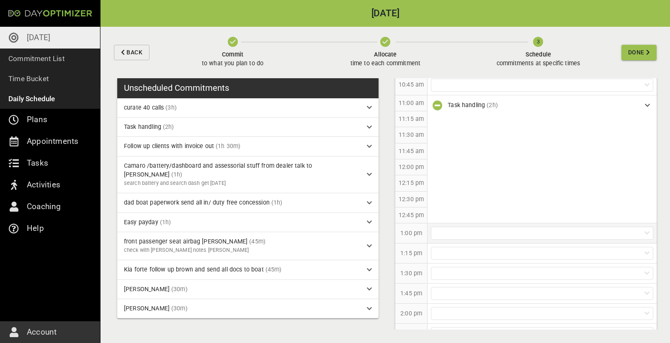
click at [457, 234] on div at bounding box center [542, 233] width 222 height 13
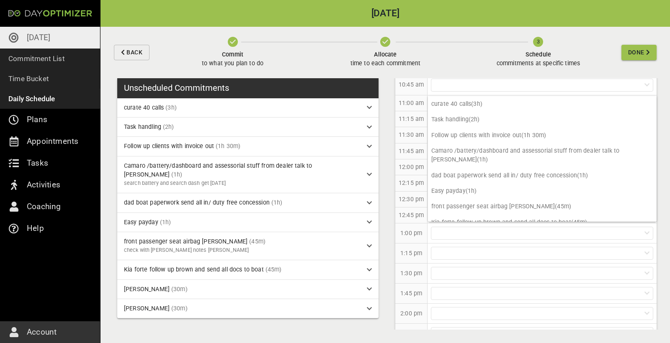
click at [405, 163] on p "12:00 pm" at bounding box center [411, 167] width 25 height 9
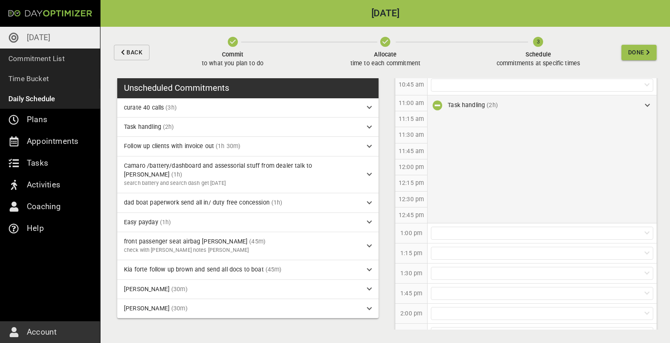
click at [647, 105] on icon at bounding box center [647, 106] width 5 height 6
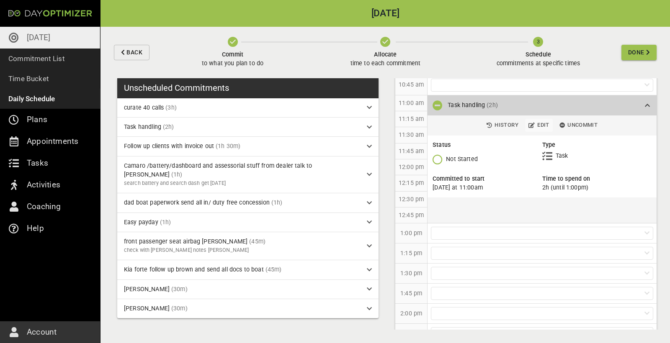
click at [536, 126] on span "Edit" at bounding box center [539, 126] width 21 height 10
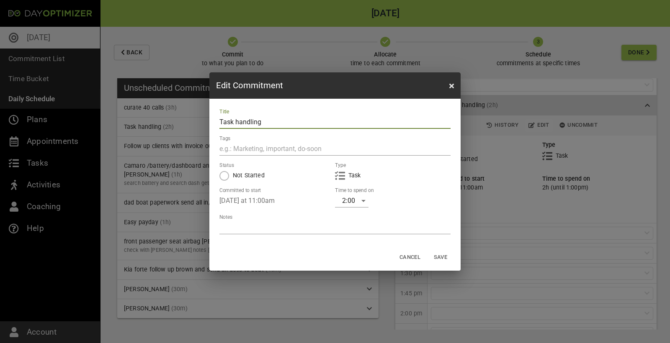
click at [353, 202] on div "2:00" at bounding box center [352, 200] width 34 height 13
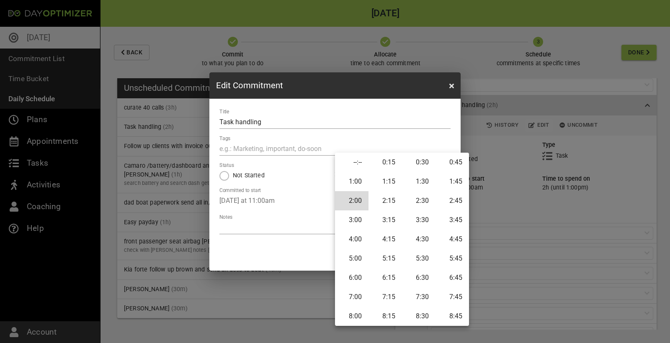
click at [424, 164] on li "0:30" at bounding box center [419, 162] width 34 height 19
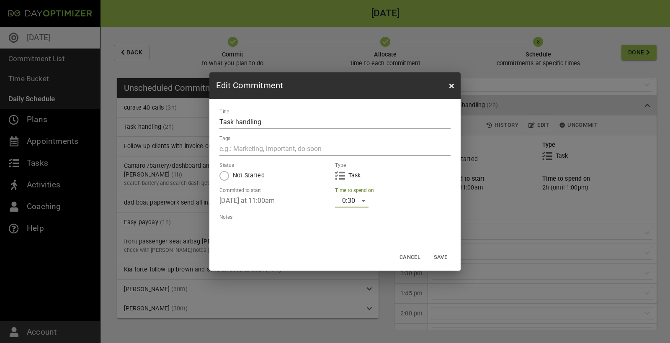
click at [363, 202] on div "0:30" at bounding box center [352, 200] width 34 height 13
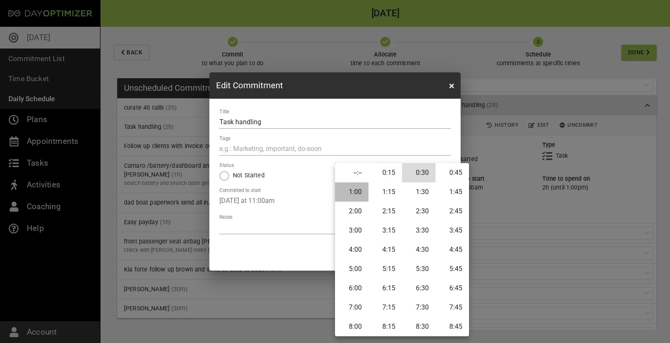
click at [357, 191] on li "1:00" at bounding box center [352, 192] width 34 height 19
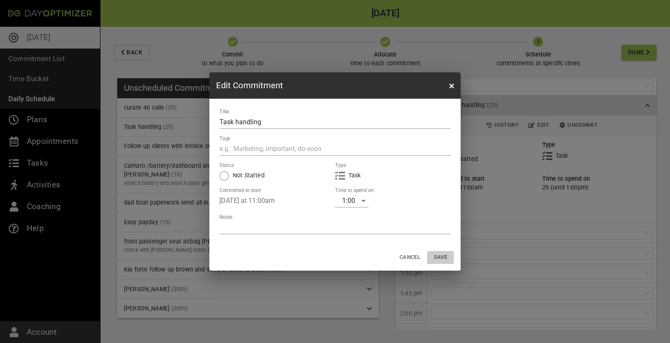
click at [444, 258] on span "Save" at bounding box center [441, 258] width 20 height 10
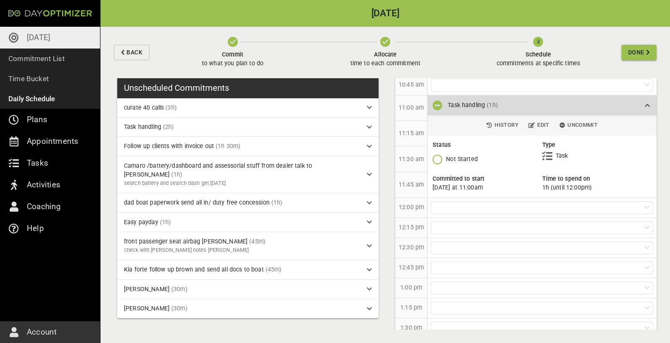
click at [652, 102] on div "Task handling (1h)" at bounding box center [542, 105] width 229 height 20
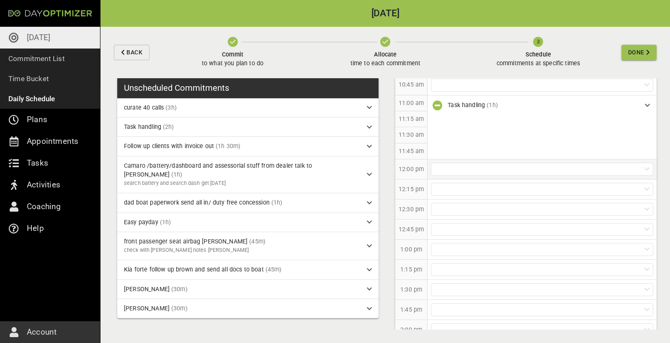
click at [451, 169] on div at bounding box center [542, 169] width 222 height 13
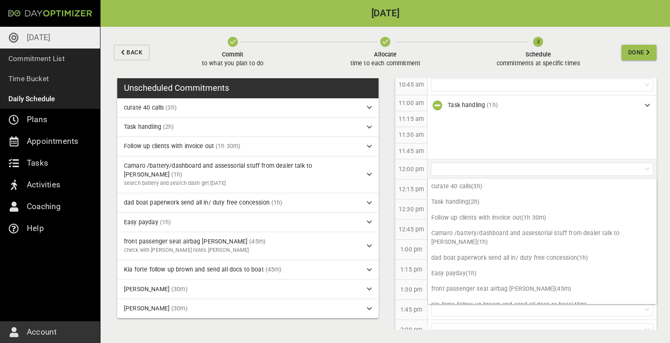
click at [481, 170] on div at bounding box center [542, 169] width 222 height 13
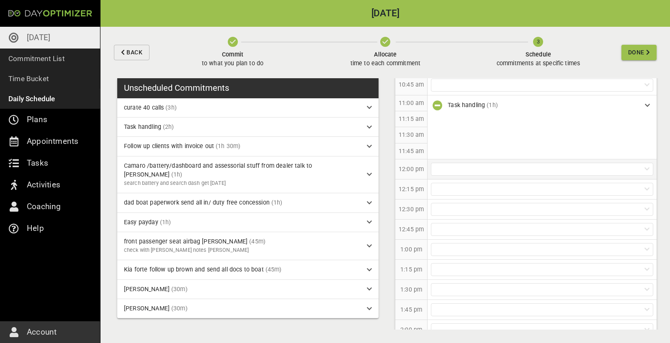
click at [454, 165] on div at bounding box center [542, 169] width 222 height 13
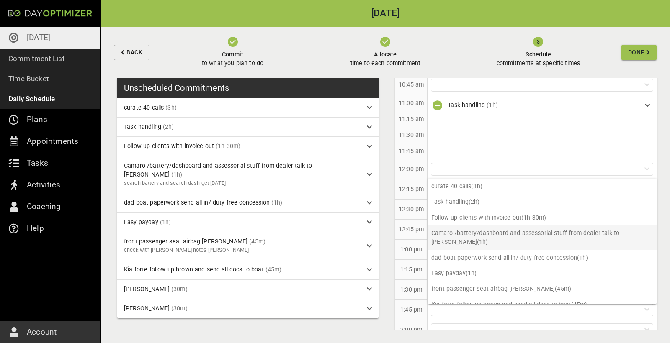
click at [484, 234] on p "Camaro /battery/dashboard and assessorial stuff from dealer talk to [PERSON_NAM…" at bounding box center [542, 238] width 229 height 25
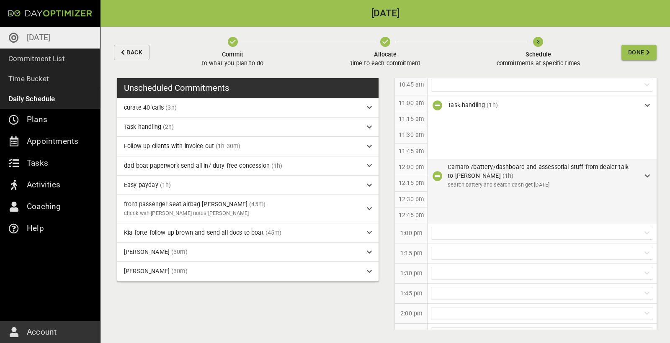
scroll to position [379, 0]
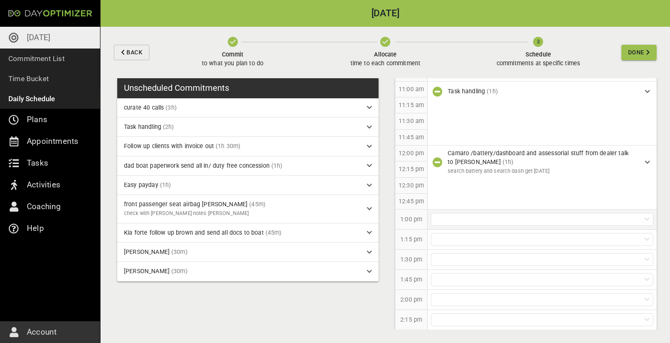
click at [450, 213] on div at bounding box center [542, 219] width 222 height 13
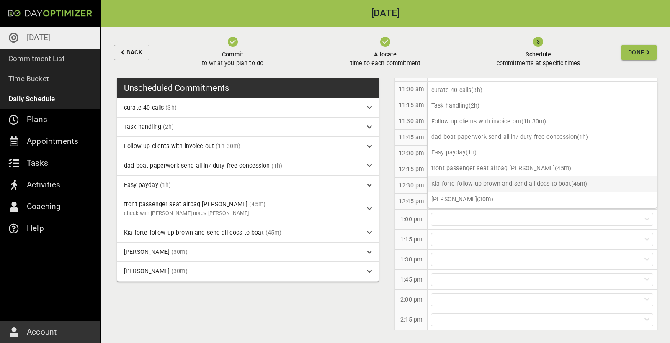
click at [453, 183] on p "Kia forte follow up brown and send all docs to boat (45m)" at bounding box center [542, 183] width 229 height 15
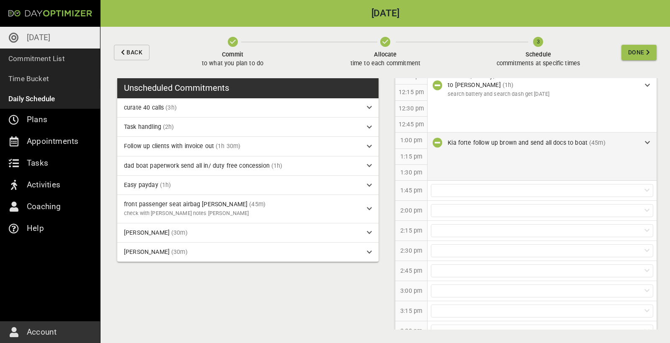
scroll to position [472, 0]
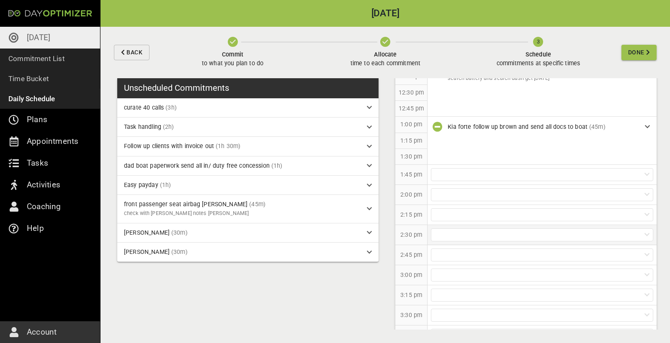
click at [465, 233] on div at bounding box center [542, 235] width 222 height 13
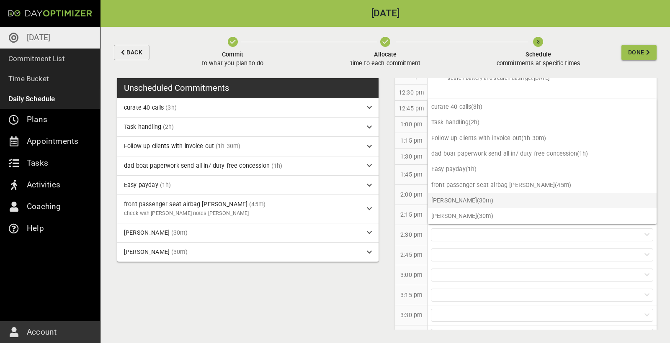
click at [467, 201] on p "[PERSON_NAME] (30m)" at bounding box center [542, 200] width 229 height 15
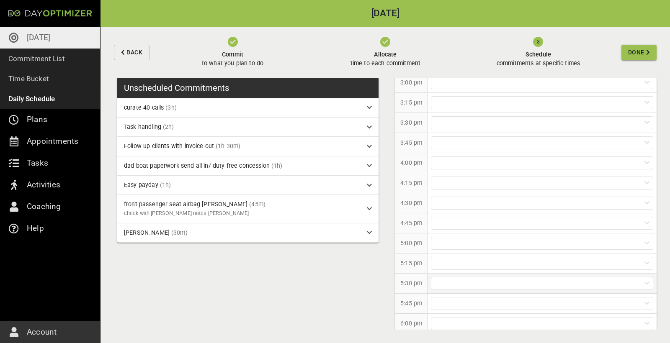
scroll to position [657, 0]
click at [444, 281] on div at bounding box center [542, 282] width 222 height 13
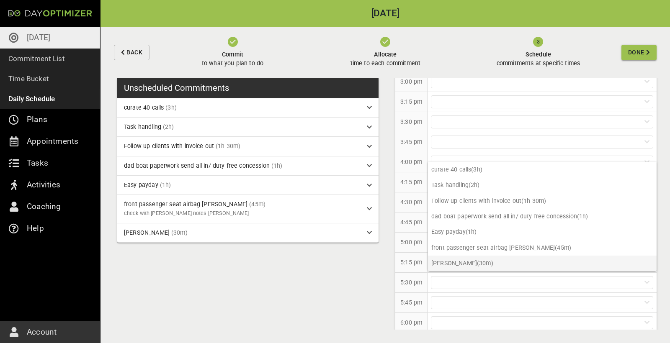
click at [458, 263] on p "[PERSON_NAME] (30m)" at bounding box center [542, 263] width 229 height 15
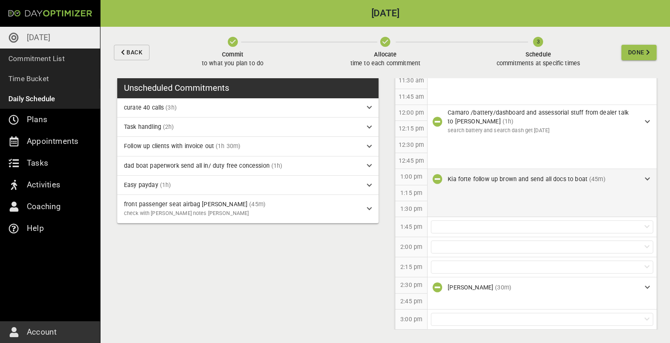
scroll to position [415, 0]
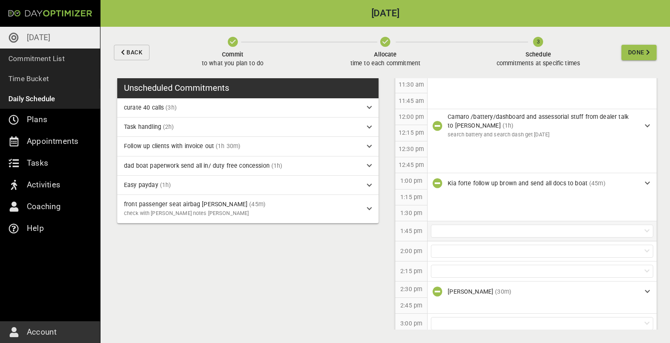
click at [446, 229] on div at bounding box center [542, 231] width 222 height 13
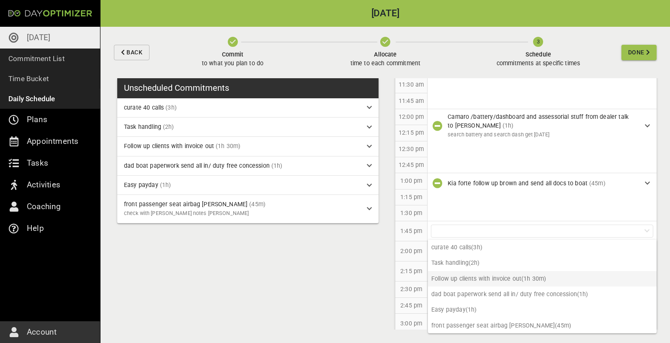
click at [521, 279] on p "Follow up clients with invoice out (1h 30m)" at bounding box center [542, 278] width 229 height 15
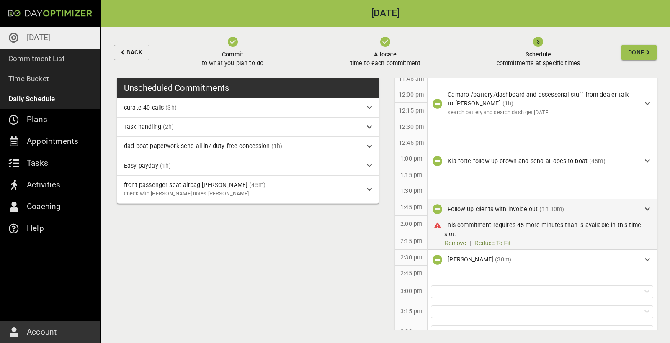
scroll to position [438, 0]
click at [435, 204] on icon "button" at bounding box center [438, 209] width 10 height 10
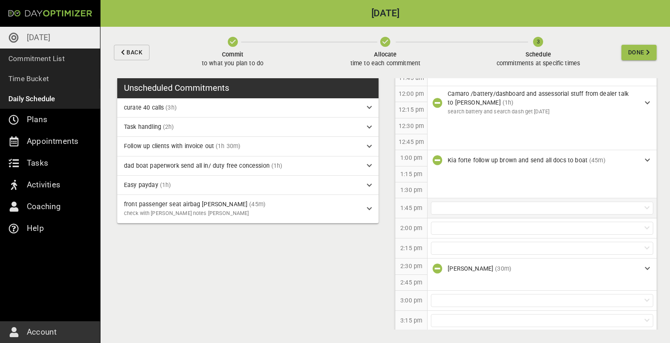
click at [454, 208] on div at bounding box center [542, 208] width 222 height 13
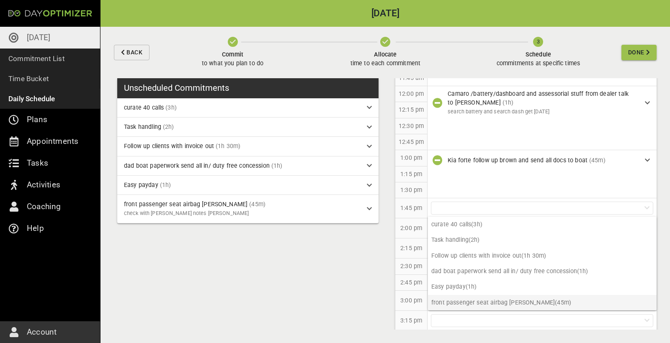
click at [464, 307] on p "front passenger seat airbag [PERSON_NAME] (45m)" at bounding box center [542, 302] width 229 height 15
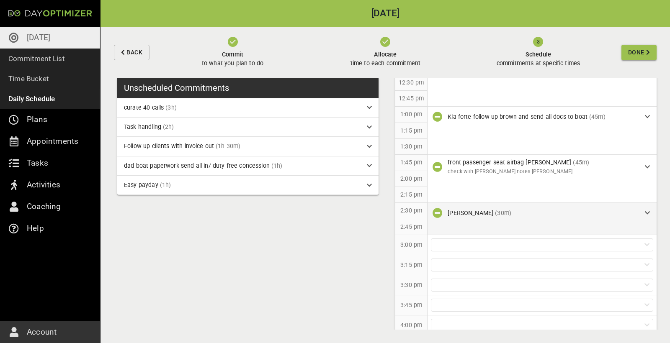
scroll to position [493, 0]
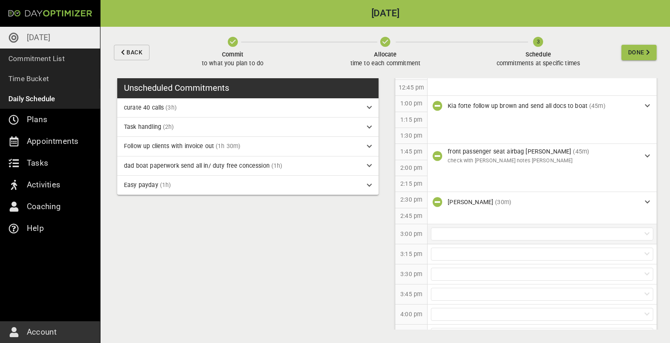
click at [464, 228] on div at bounding box center [542, 234] width 222 height 13
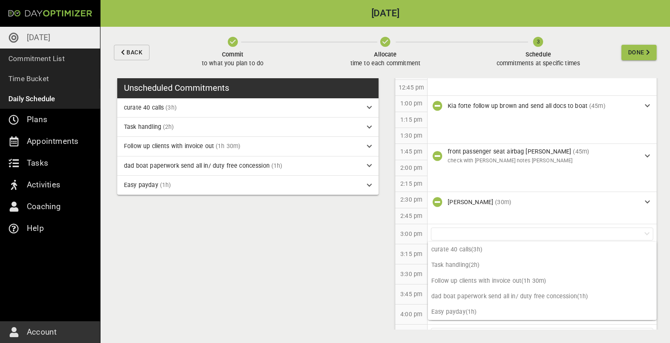
click at [403, 258] on div "3:15 pm" at bounding box center [411, 255] width 32 height 20
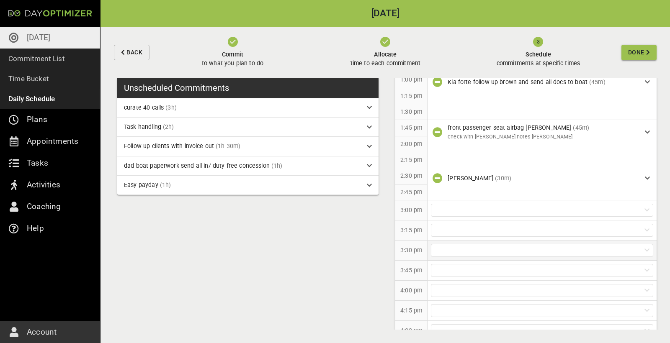
scroll to position [533, 0]
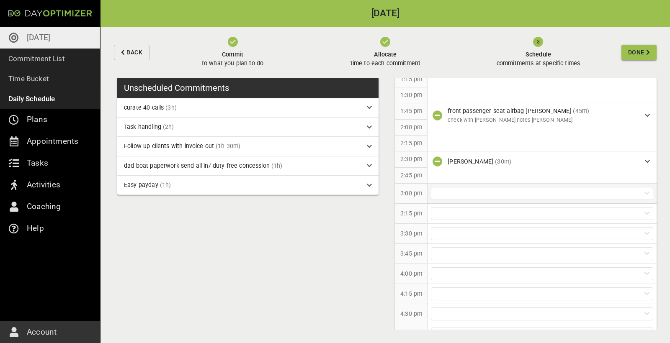
click at [464, 192] on div at bounding box center [542, 193] width 222 height 13
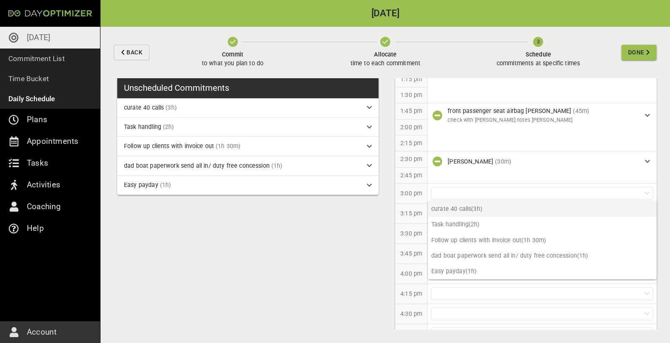
click at [463, 208] on p "curate 40 calls (3h)" at bounding box center [542, 208] width 229 height 15
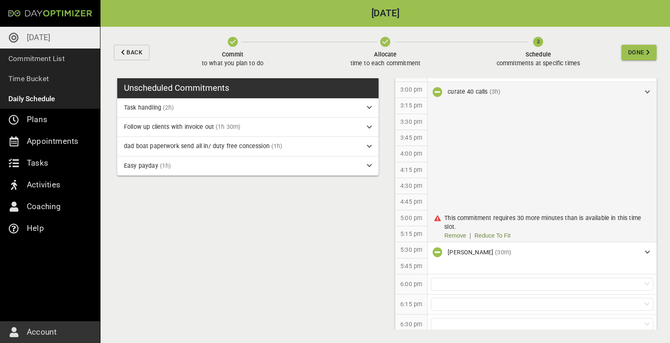
scroll to position [641, 0]
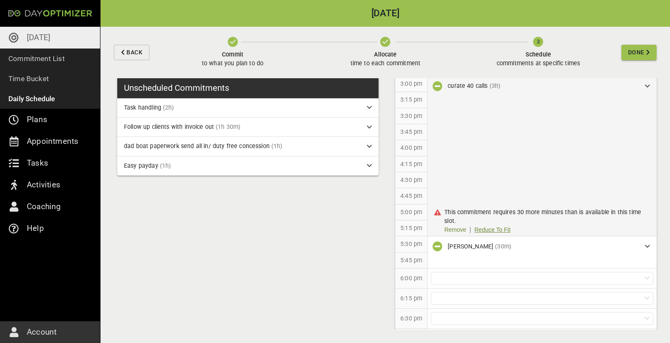
click at [490, 228] on link "Reduce To Fit" at bounding box center [493, 230] width 36 height 9
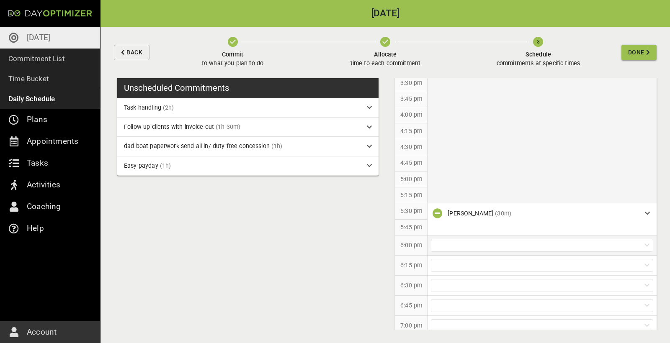
scroll to position [699, 0]
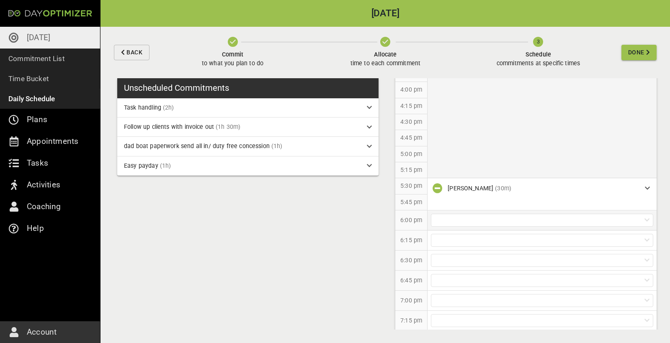
click at [452, 216] on div at bounding box center [542, 220] width 222 height 13
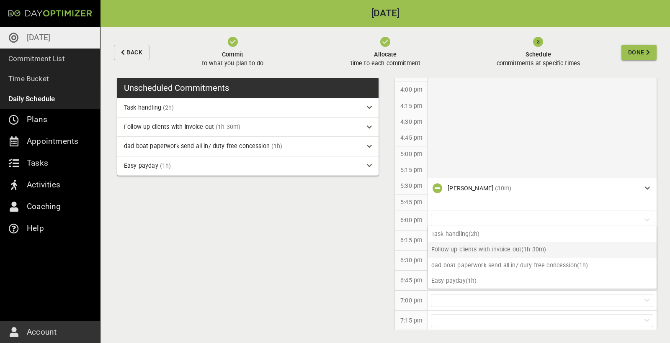
click at [465, 253] on p "Follow up clients with invoice out (1h 30m)" at bounding box center [542, 249] width 229 height 15
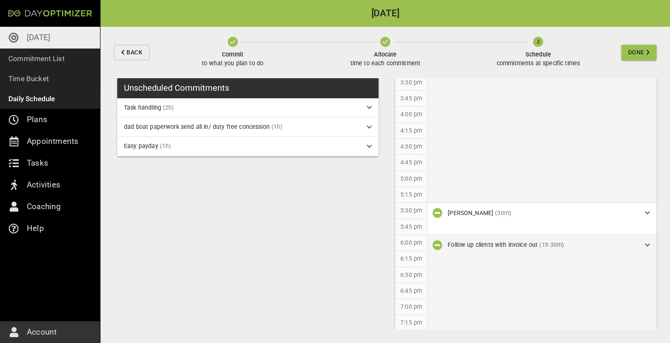
scroll to position [0, 0]
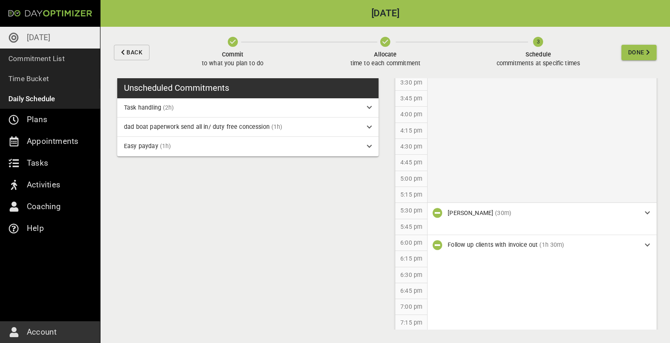
click at [640, 55] on span "Done" at bounding box center [636, 52] width 16 height 10
